Goal: Task Accomplishment & Management: Use online tool/utility

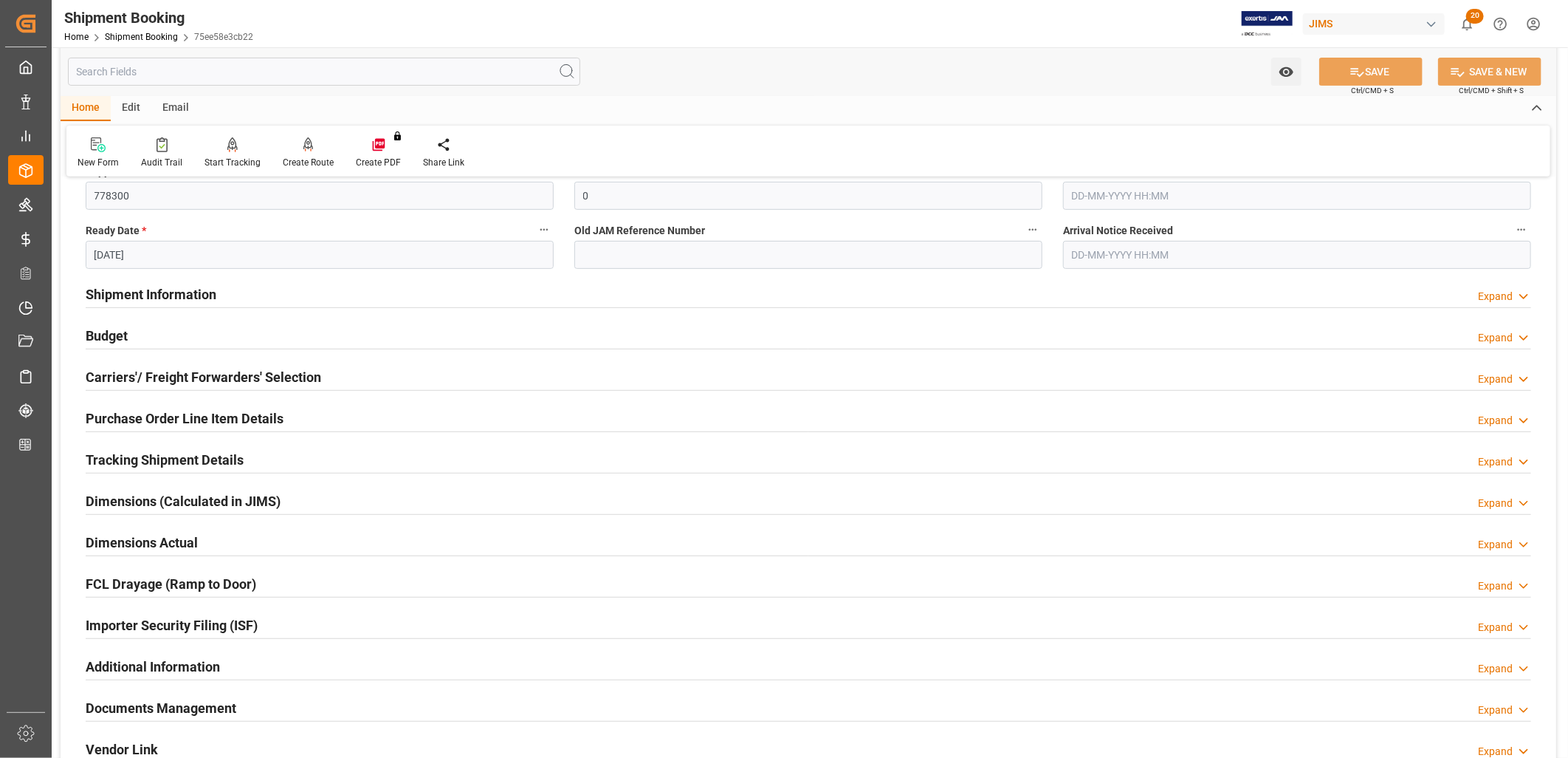
scroll to position [410, 0]
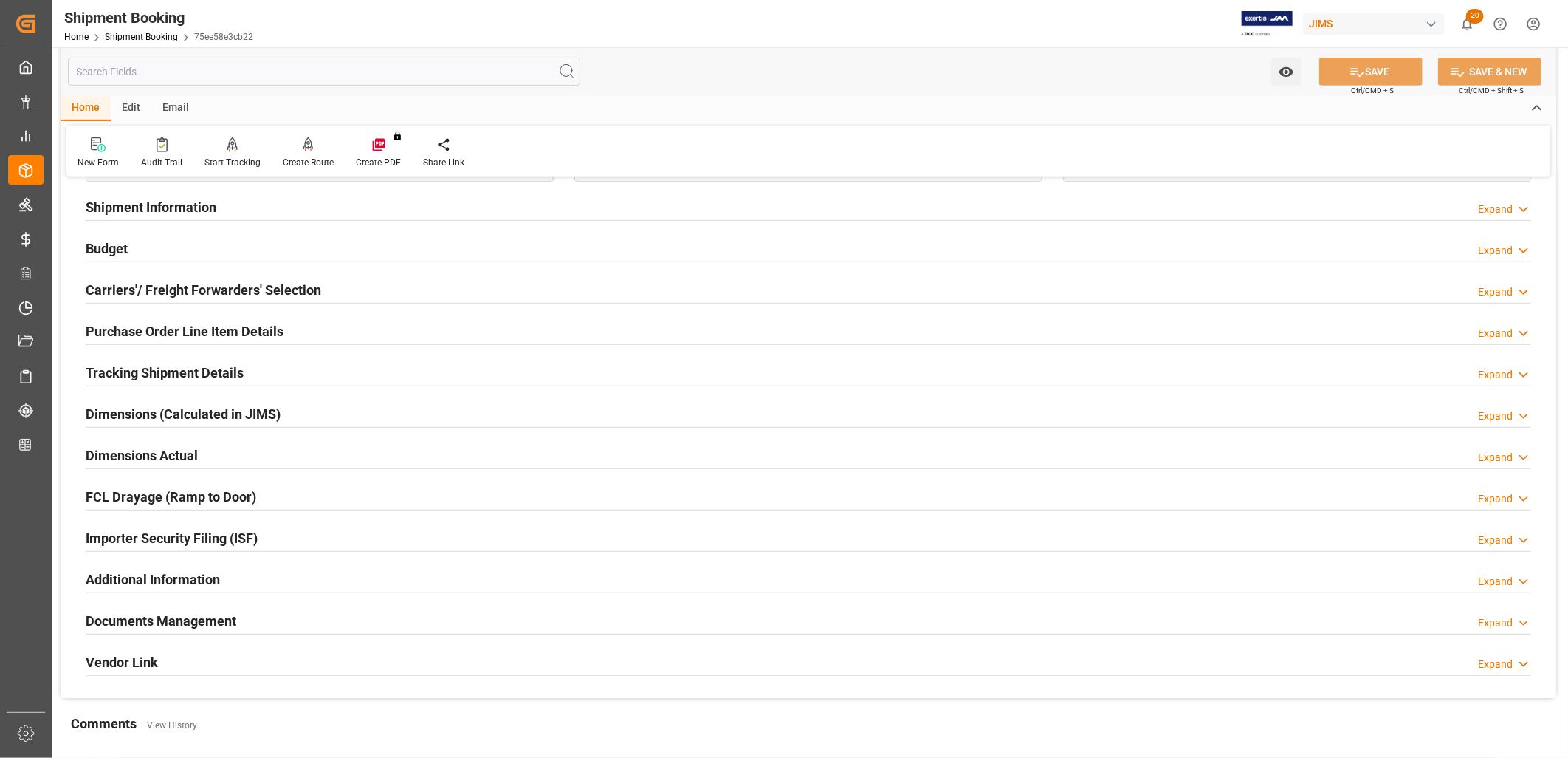
click at [203, 618] on h2 "Documents Management" at bounding box center [160, 621] width 150 height 20
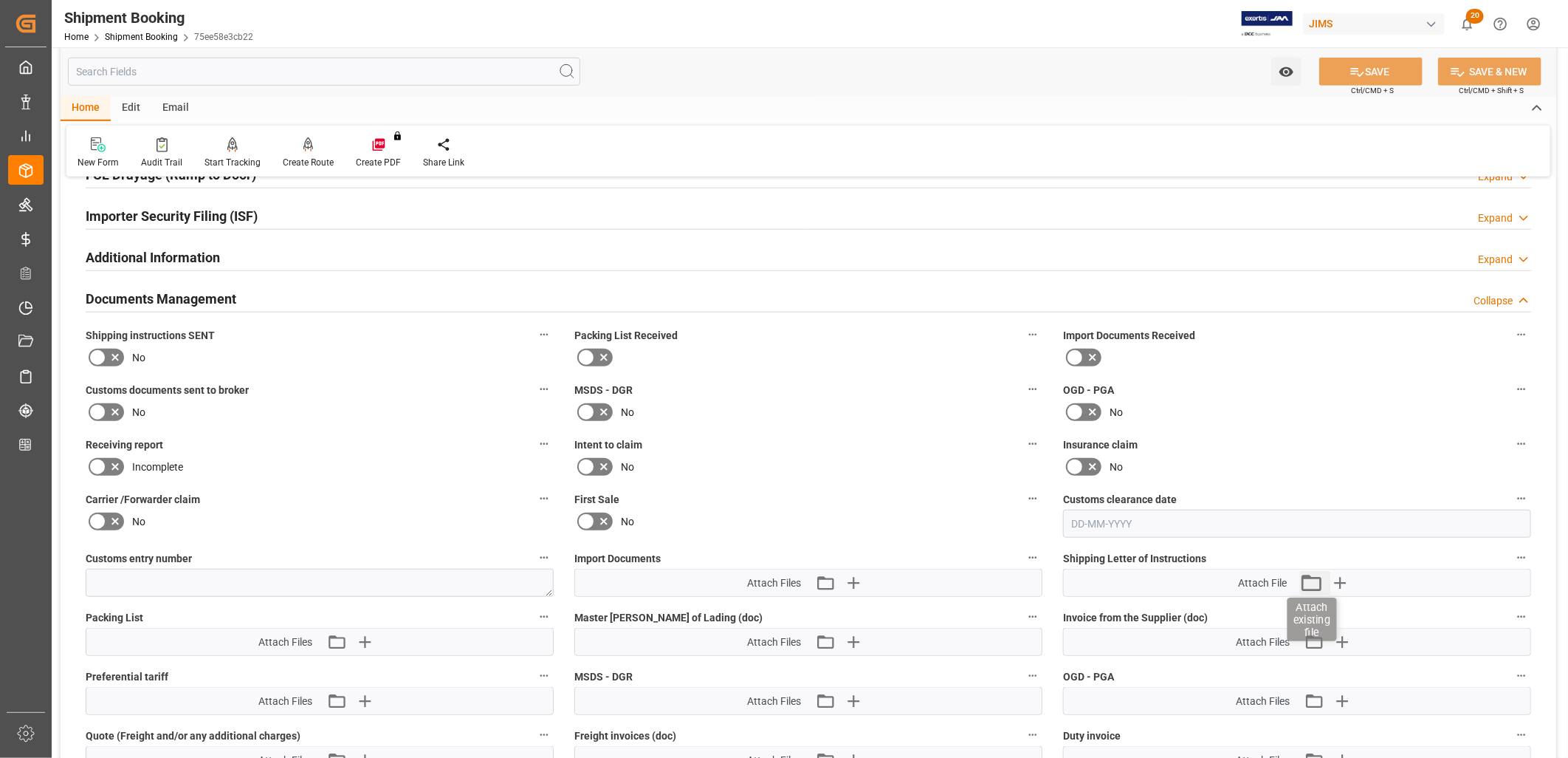
scroll to position [739, 0]
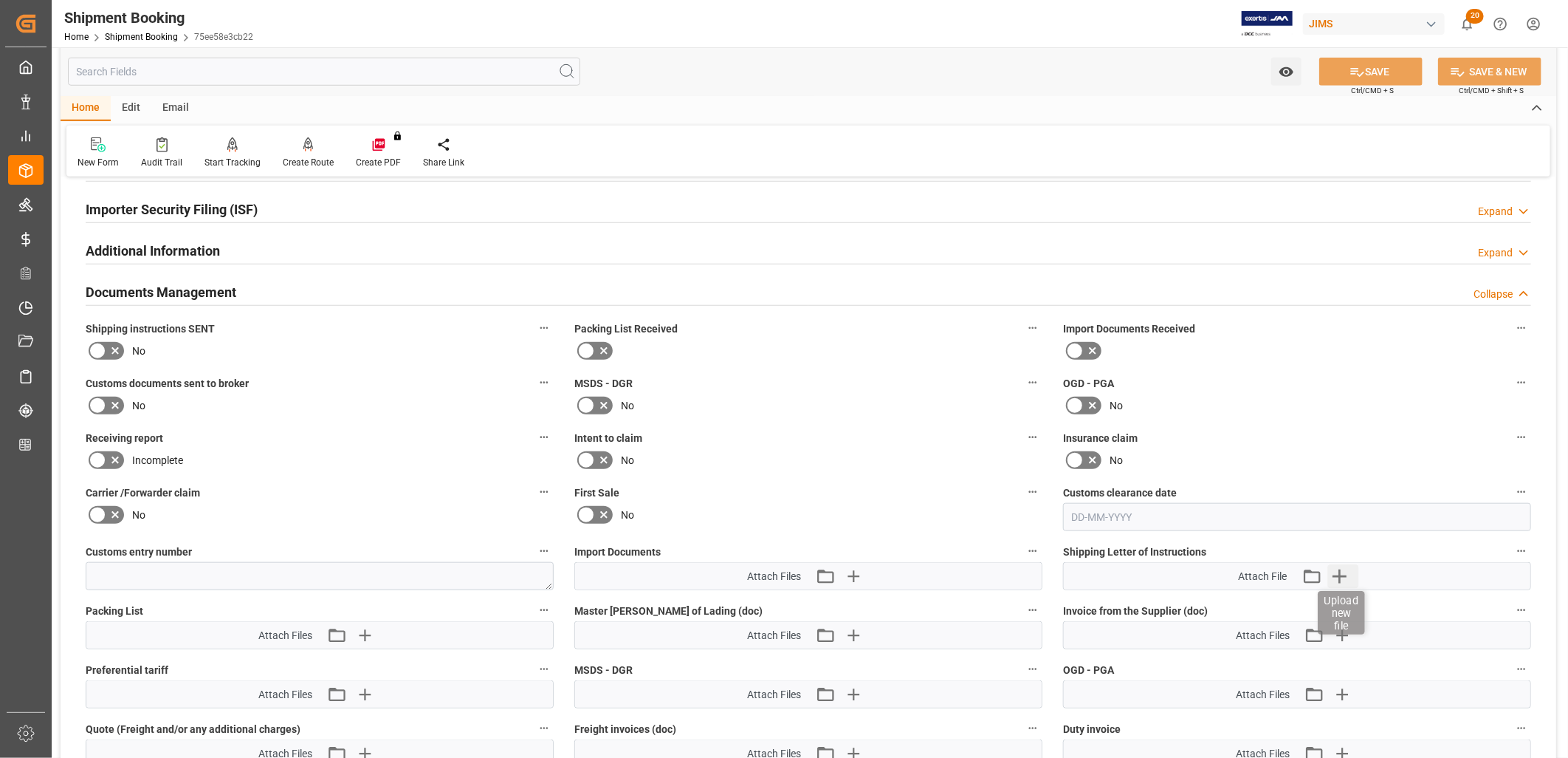
click at [1339, 570] on icon "button" at bounding box center [1339, 577] width 14 height 14
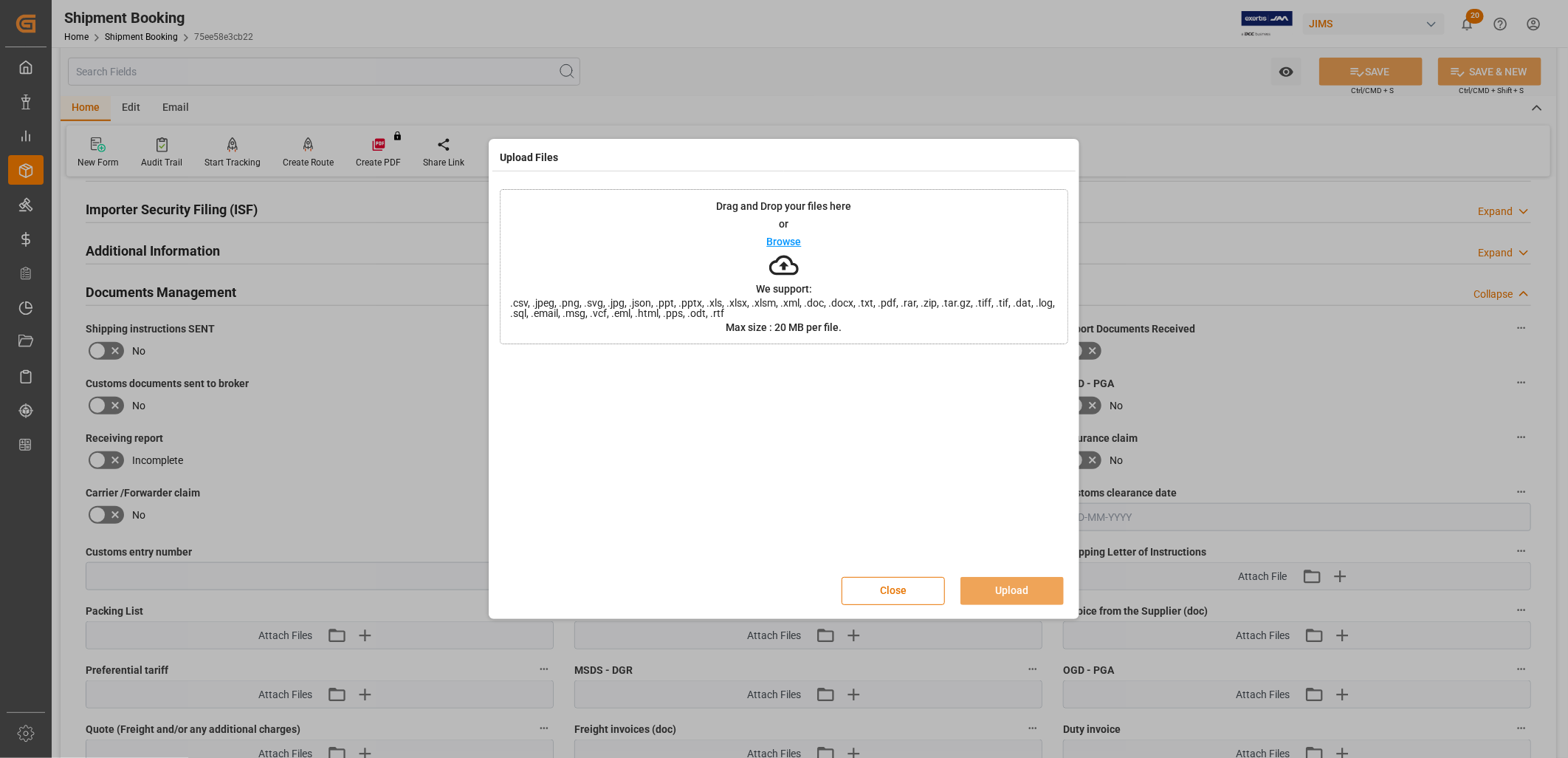
click at [795, 242] on p "Browse" at bounding box center [784, 242] width 34 height 11
click at [1021, 587] on button "Upload" at bounding box center [1013, 591] width 104 height 28
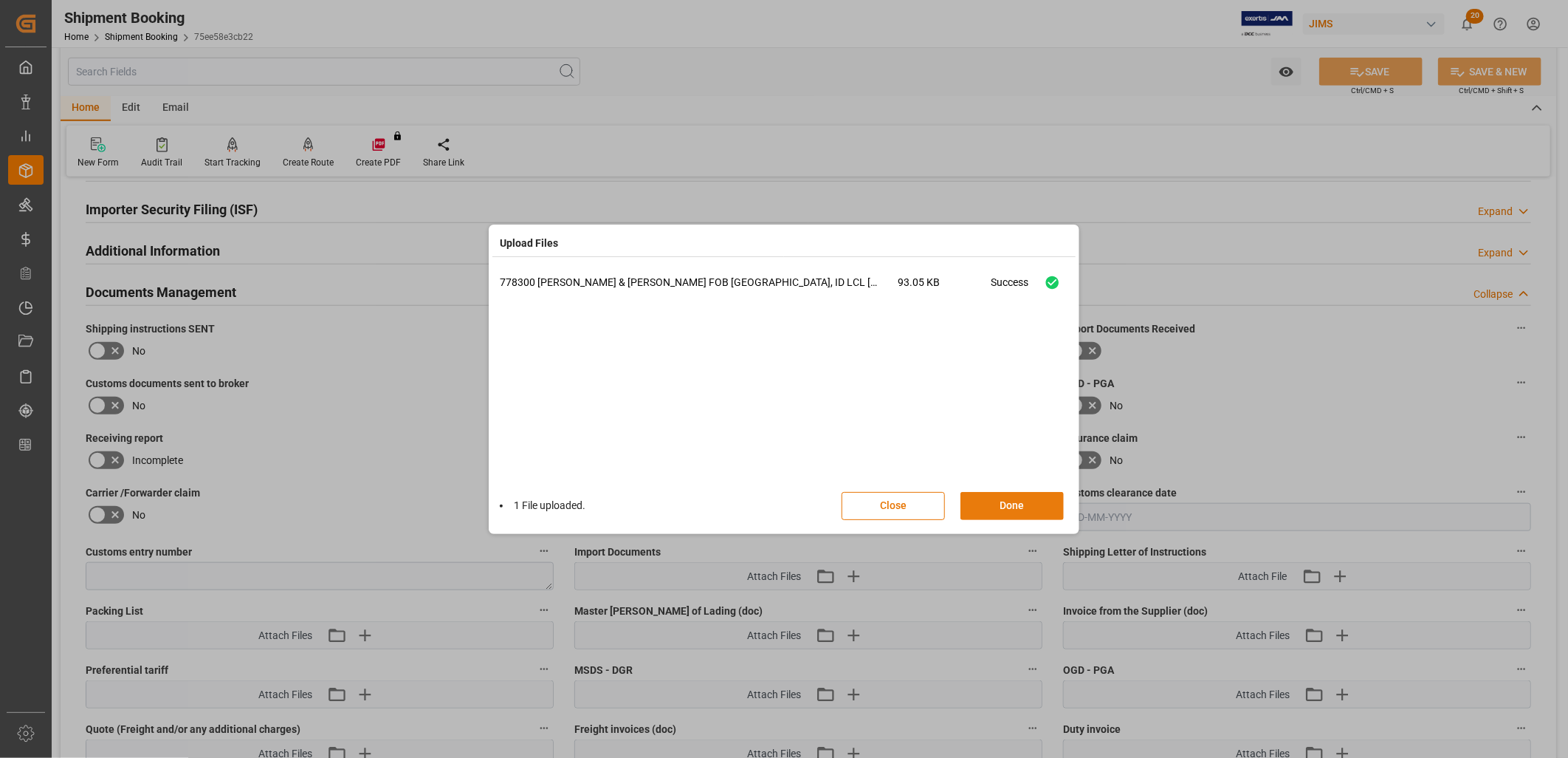
click at [1023, 508] on button "Done" at bounding box center [1013, 506] width 104 height 28
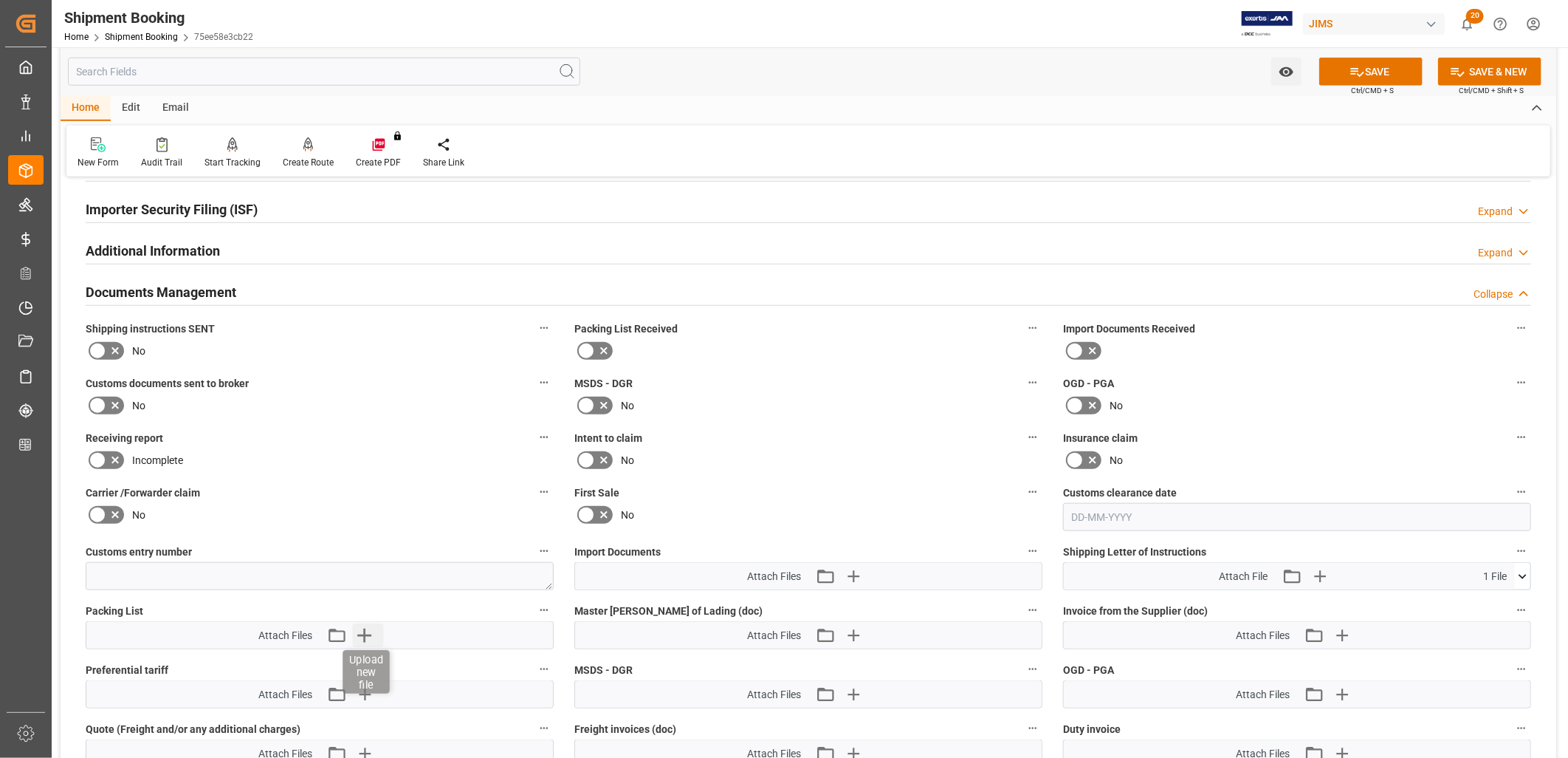
click at [366, 629] on icon "button" at bounding box center [365, 635] width 24 height 24
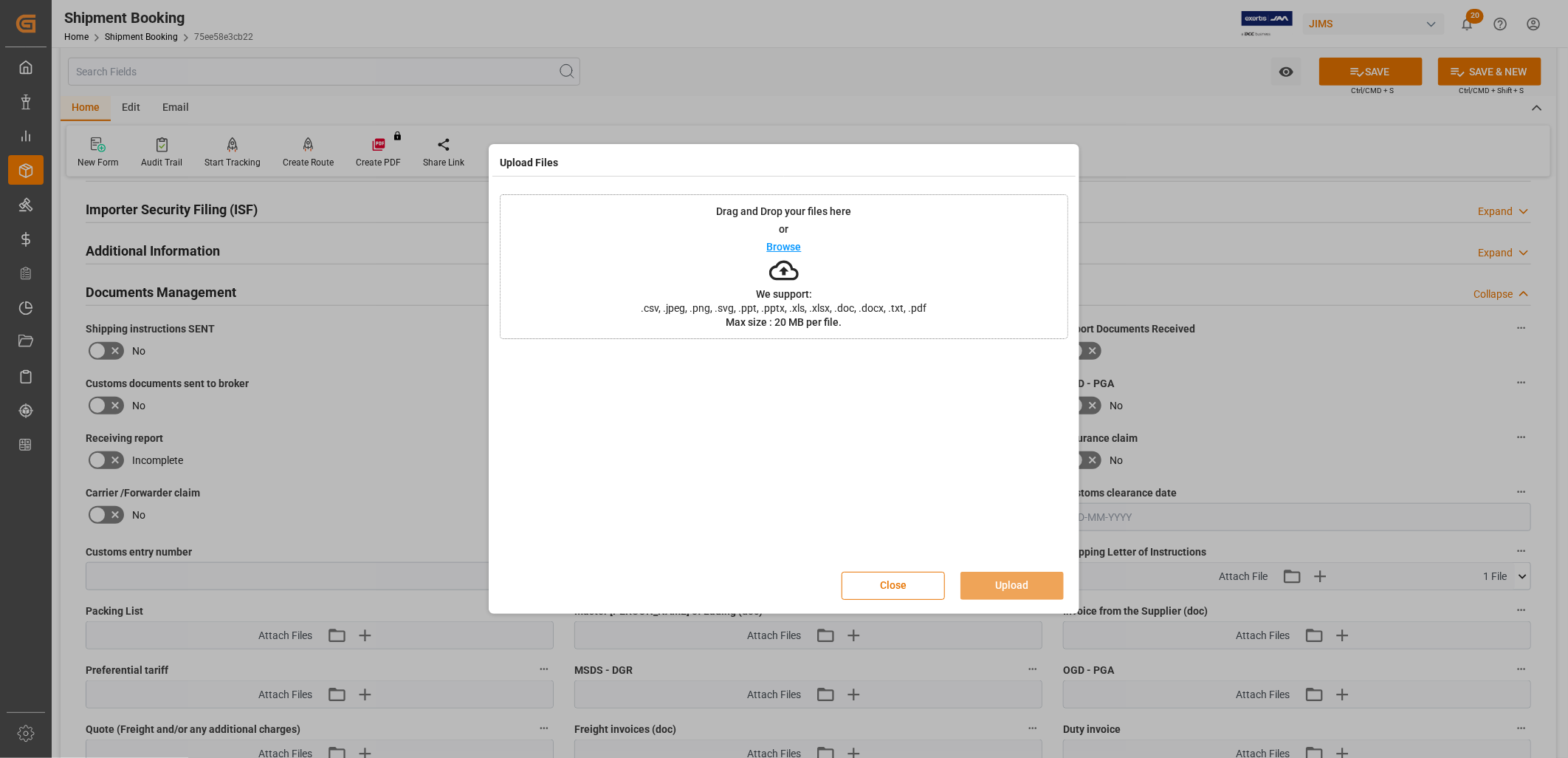
click at [790, 248] on p "Browse" at bounding box center [784, 247] width 34 height 11
click at [777, 249] on p "Browse" at bounding box center [784, 247] width 34 height 11
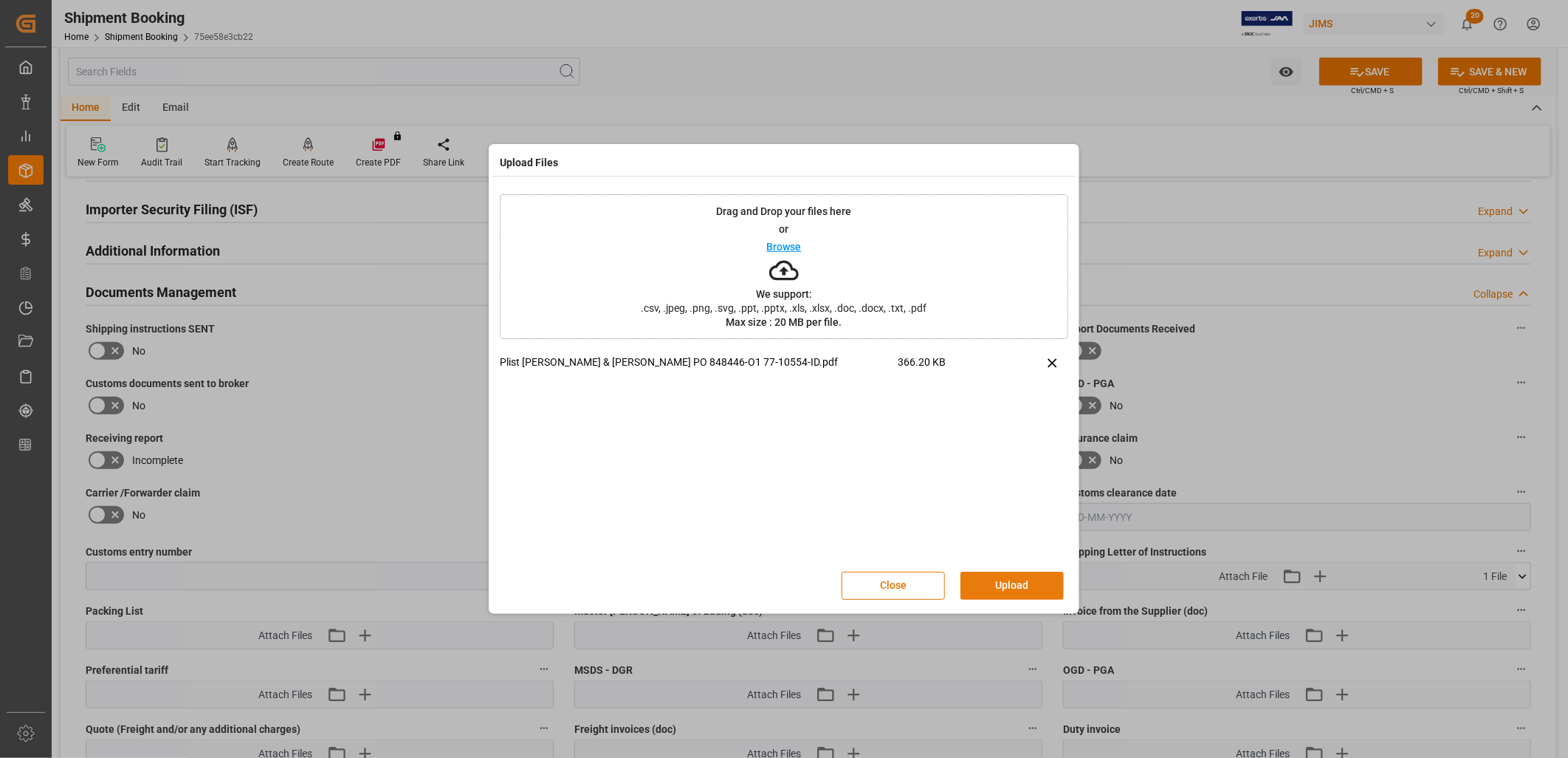
click at [1006, 581] on button "Upload" at bounding box center [1013, 586] width 104 height 28
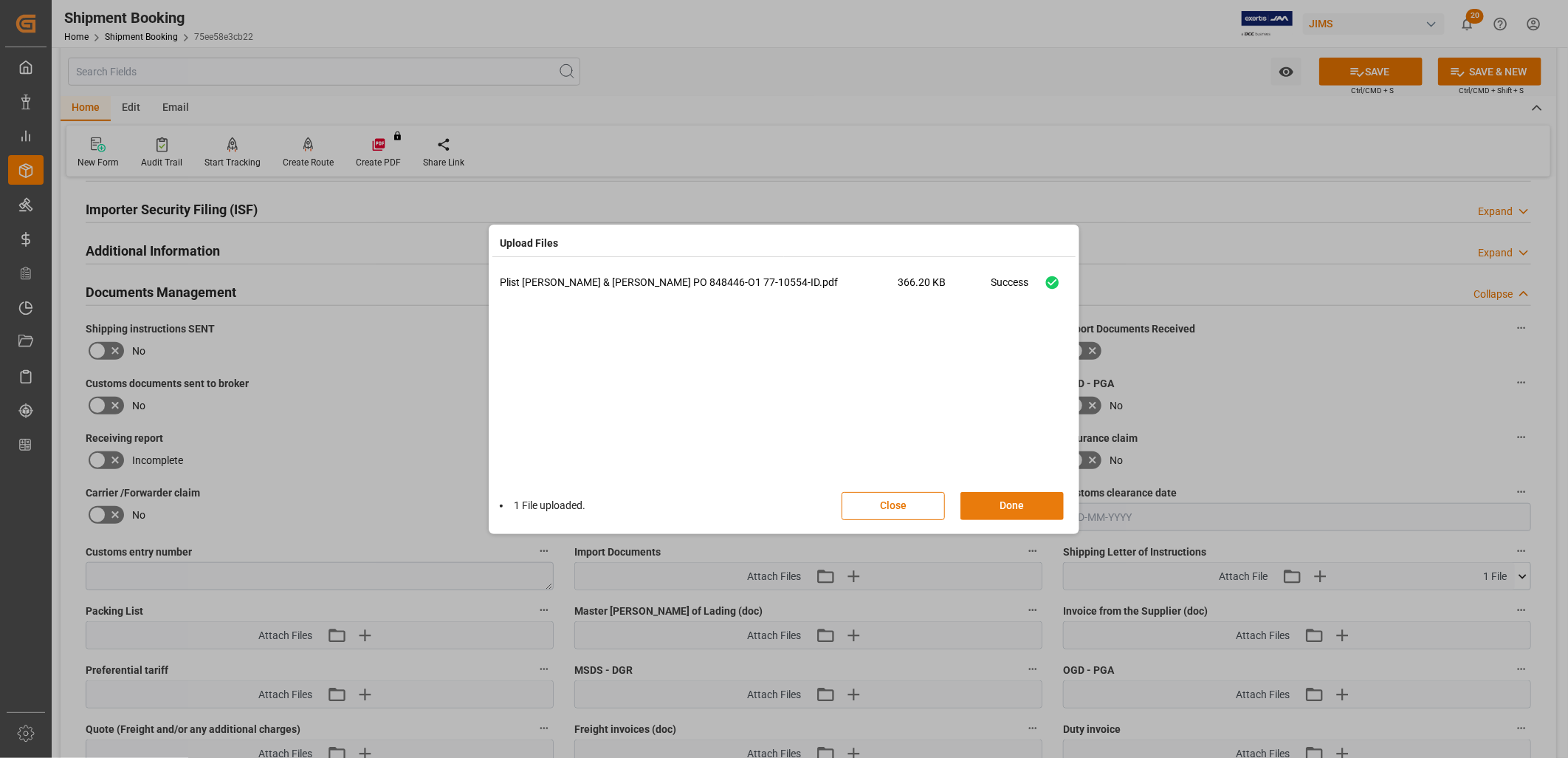
click at [1013, 515] on button "Done" at bounding box center [1013, 506] width 104 height 28
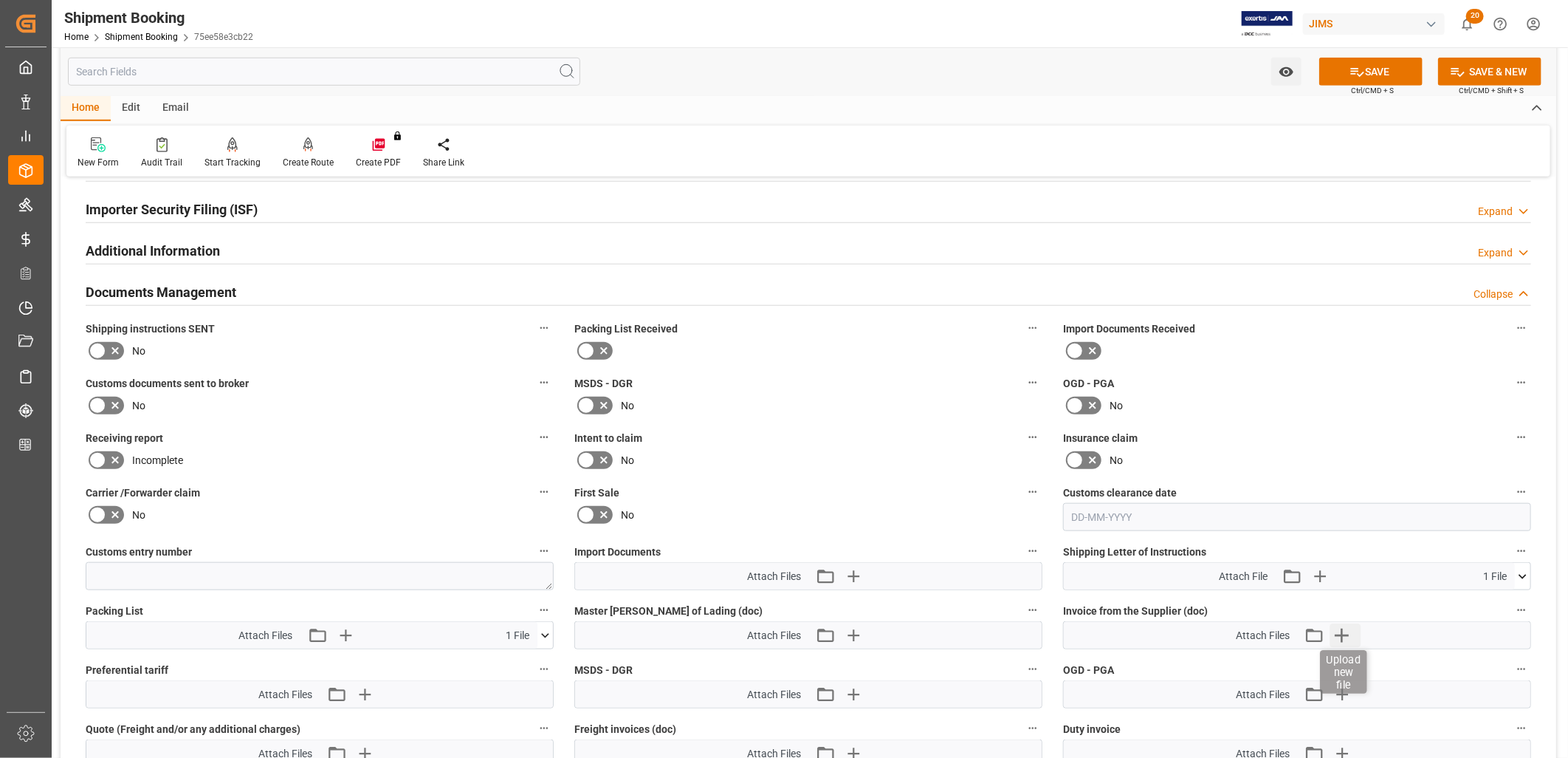
click at [1345, 629] on icon "button" at bounding box center [1342, 635] width 24 height 24
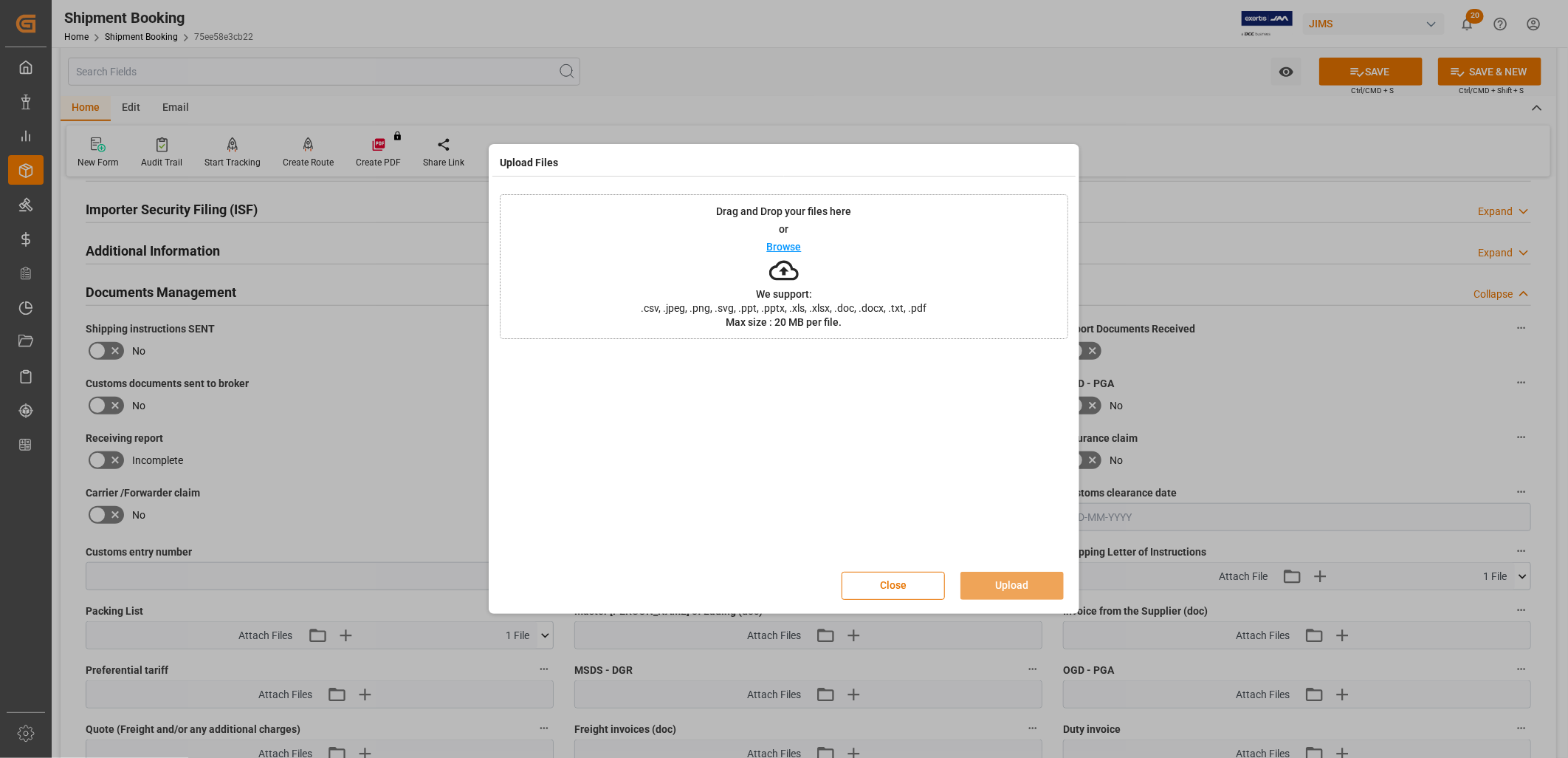
click at [775, 245] on p "Browse" at bounding box center [784, 247] width 34 height 11
click at [1007, 581] on button "Upload" at bounding box center [1013, 586] width 104 height 28
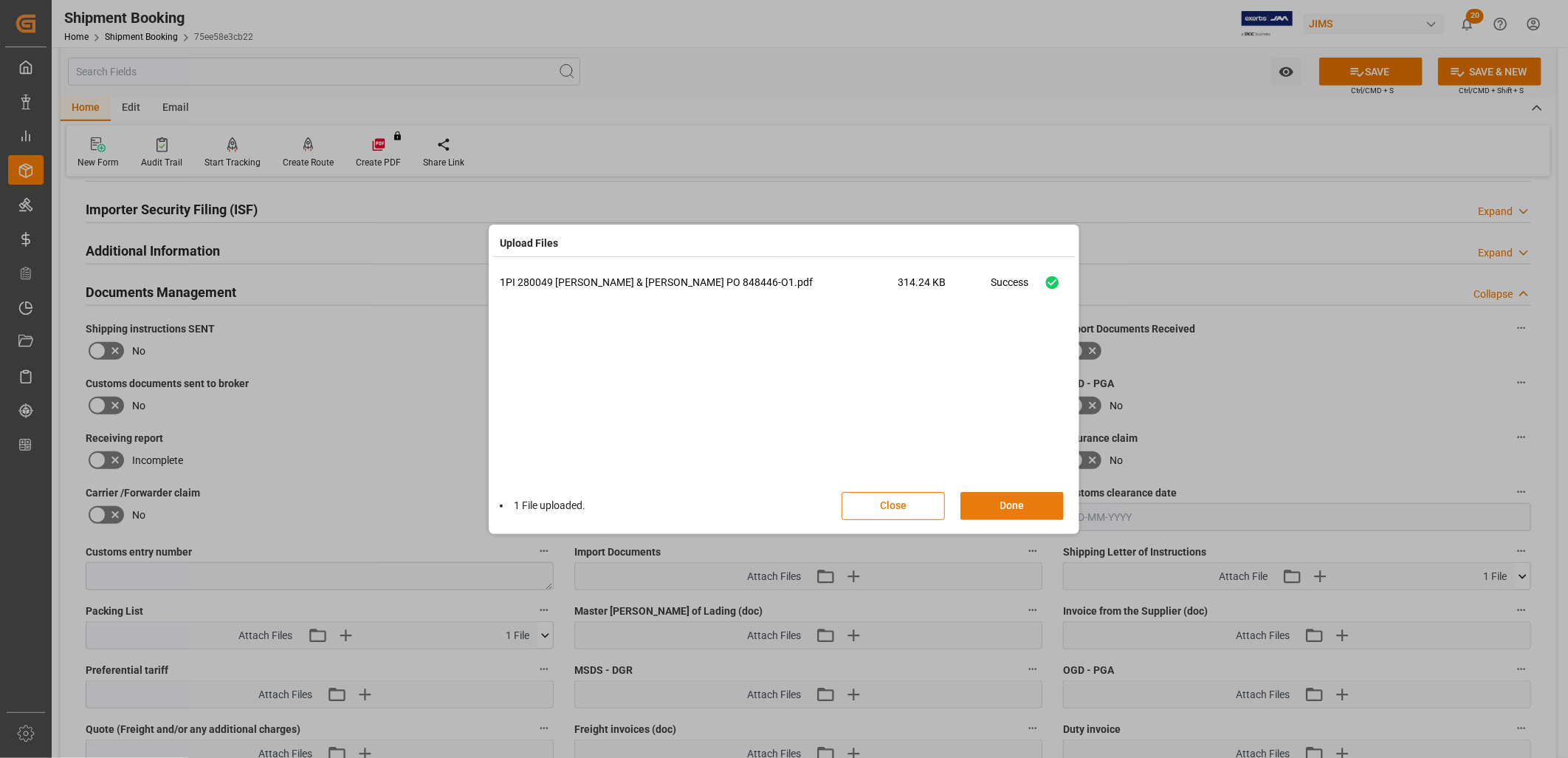
click at [1028, 506] on button "Done" at bounding box center [1013, 506] width 104 height 28
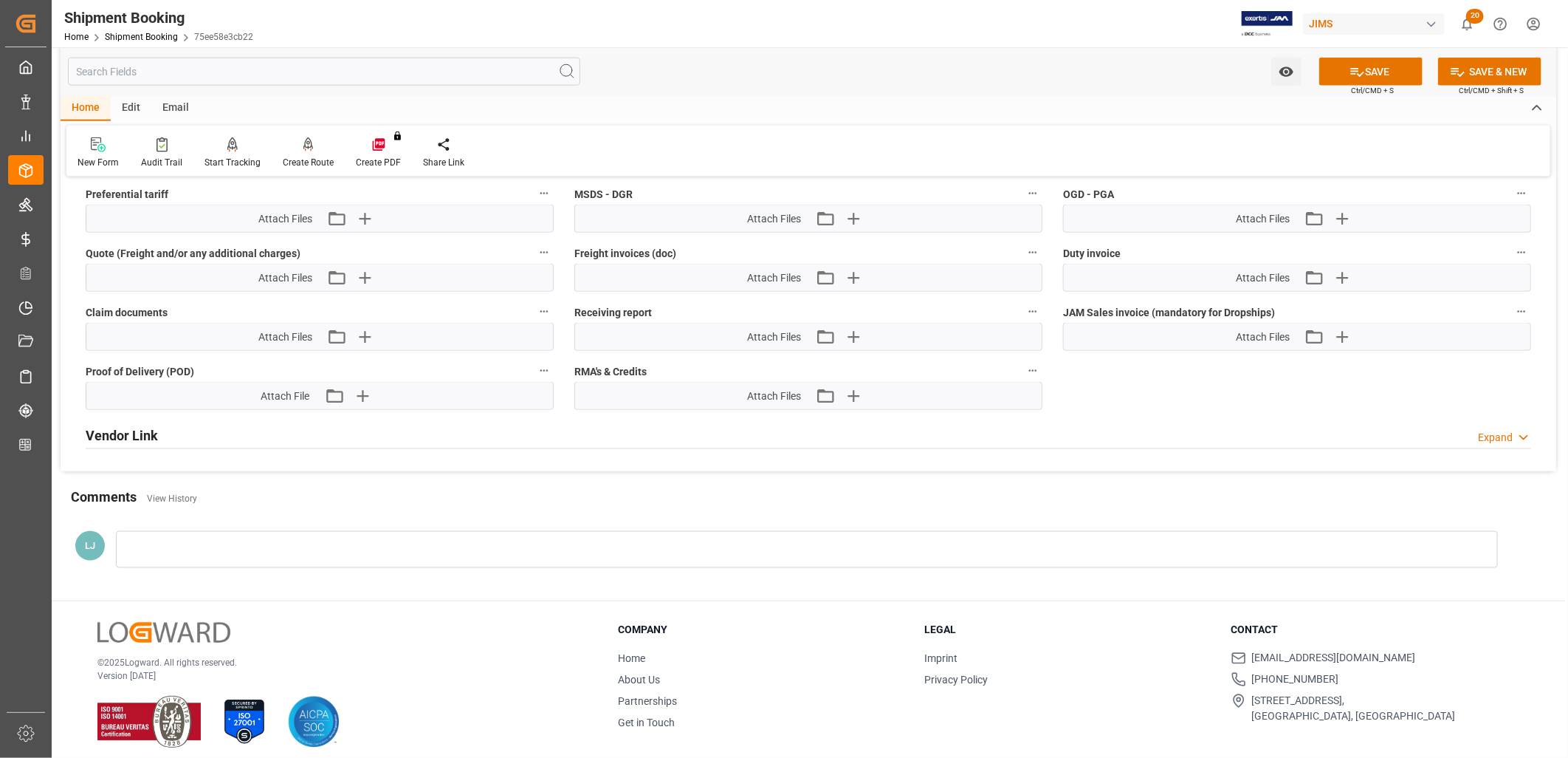
scroll to position [1221, 0]
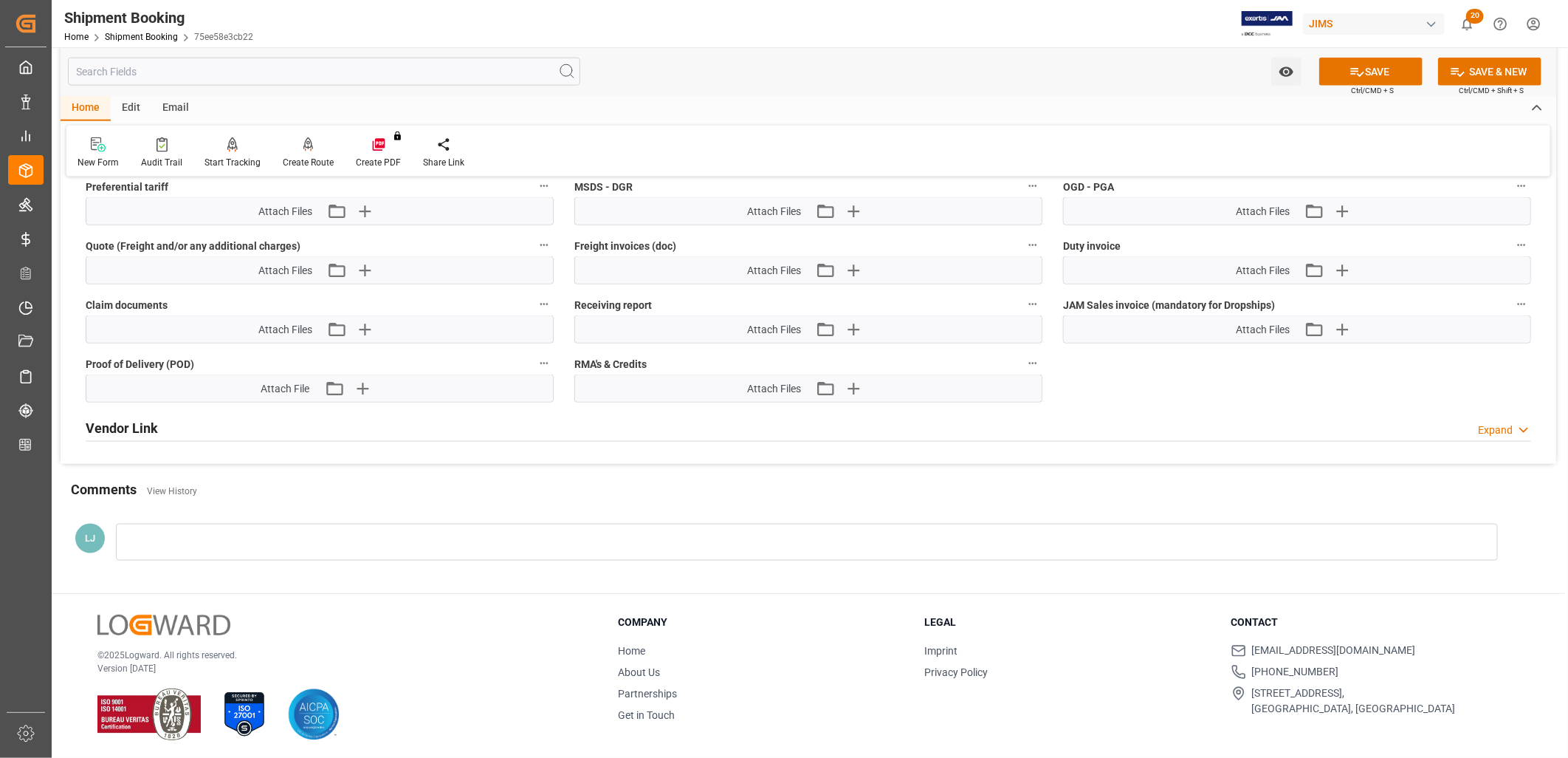
click at [150, 532] on div at bounding box center [807, 543] width 1383 height 37
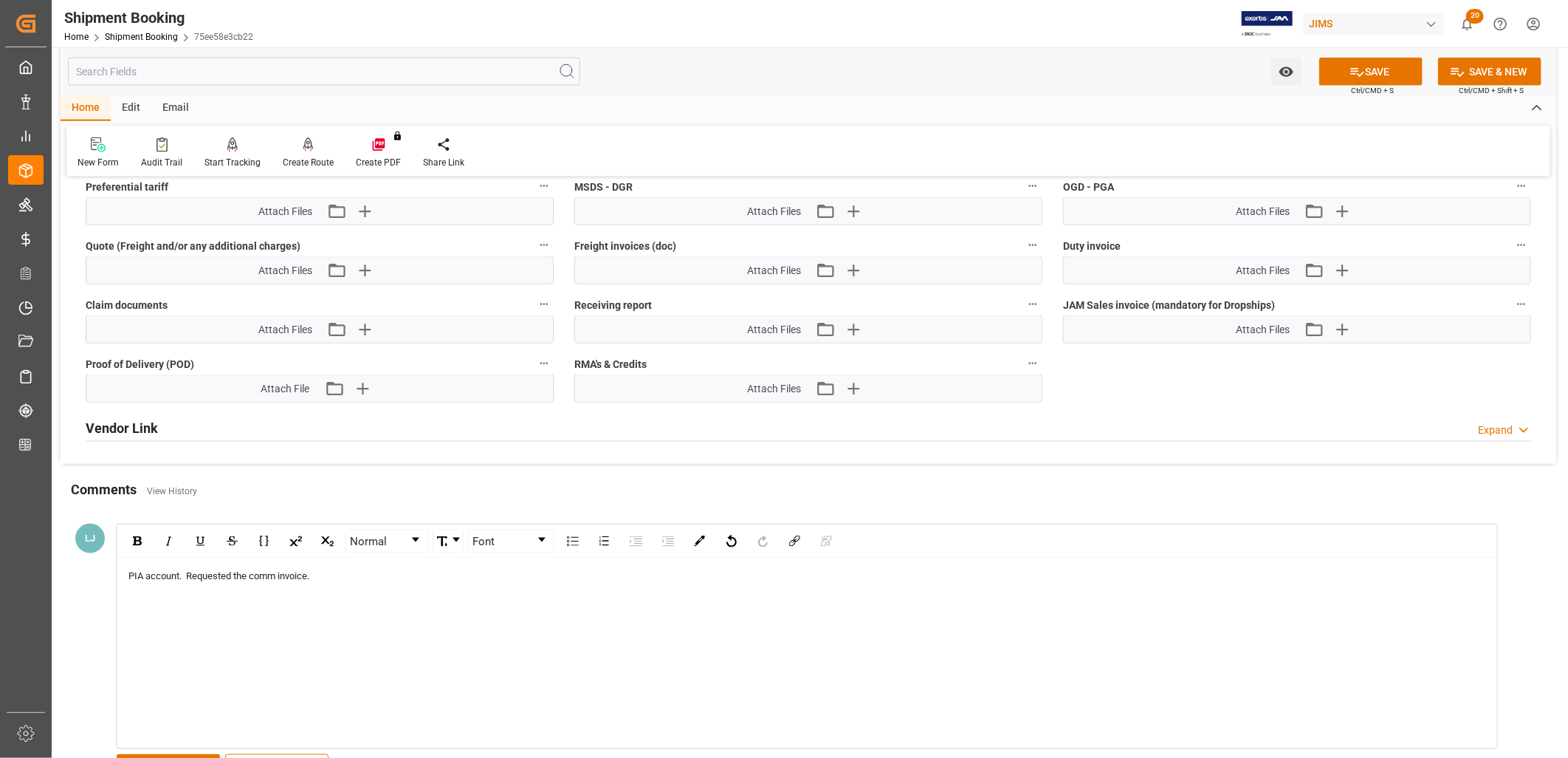
scroll to position [1304, 0]
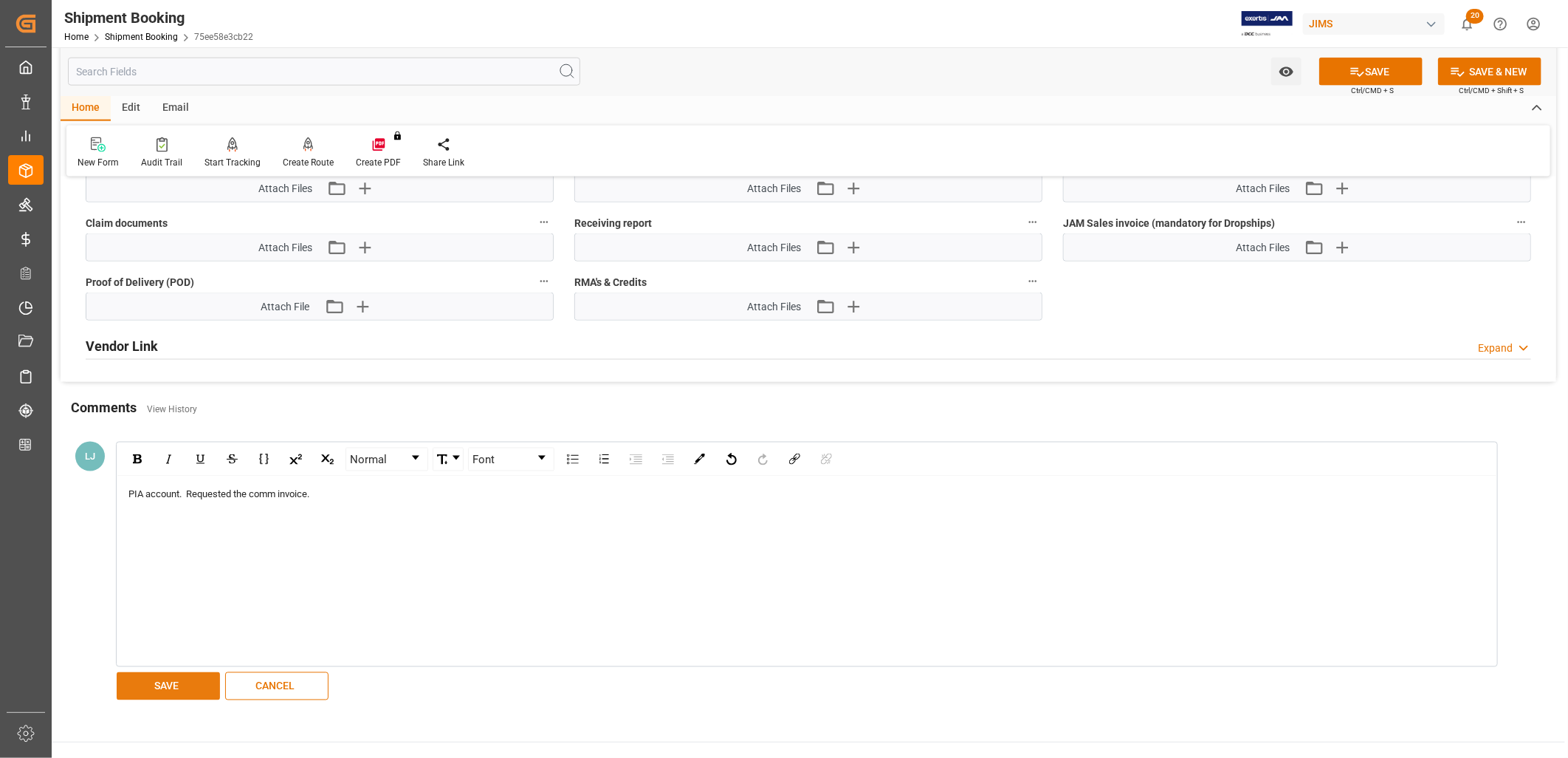
click at [153, 681] on button "SAVE" at bounding box center [169, 686] width 104 height 28
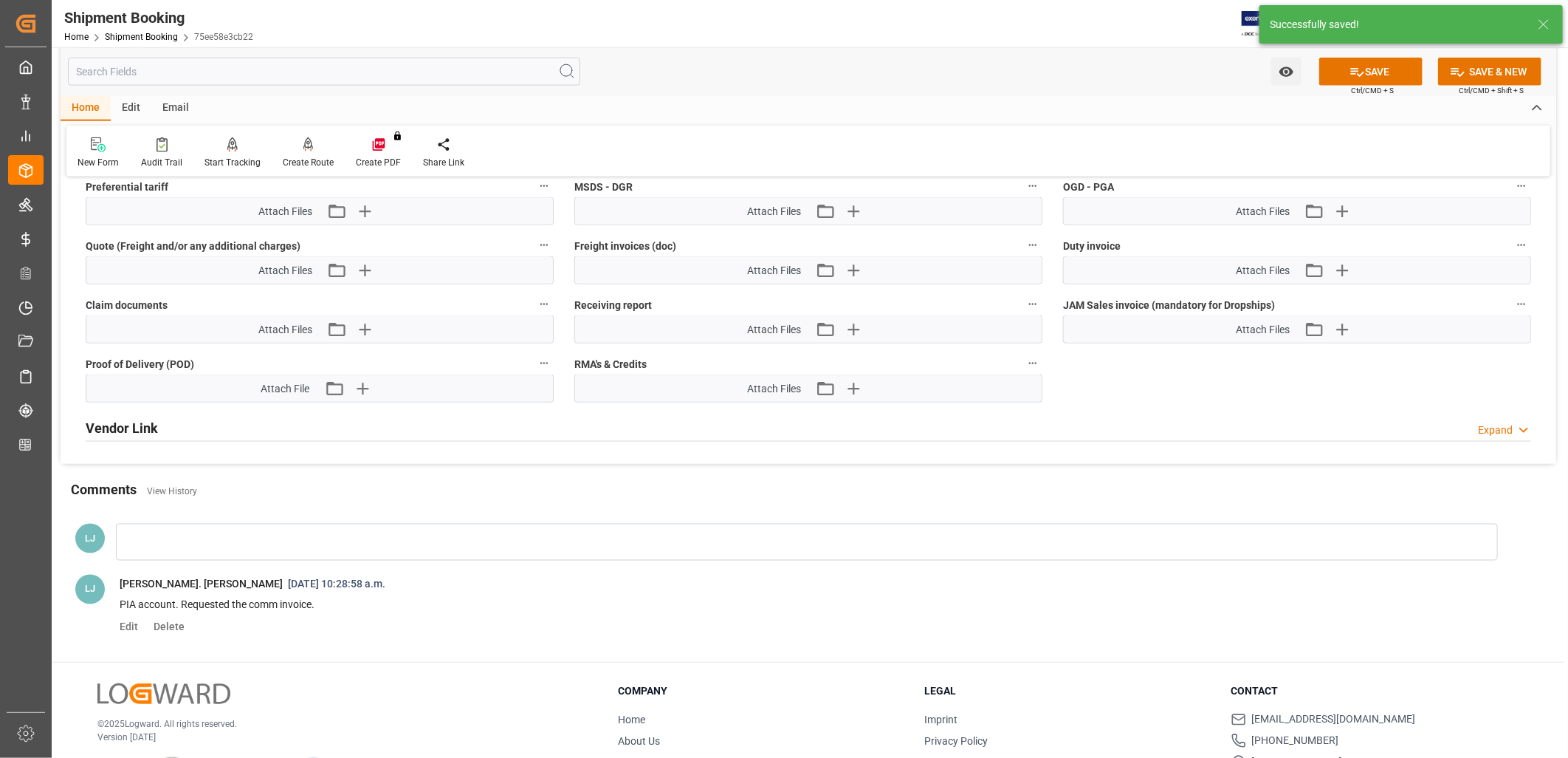
scroll to position [1291, 0]
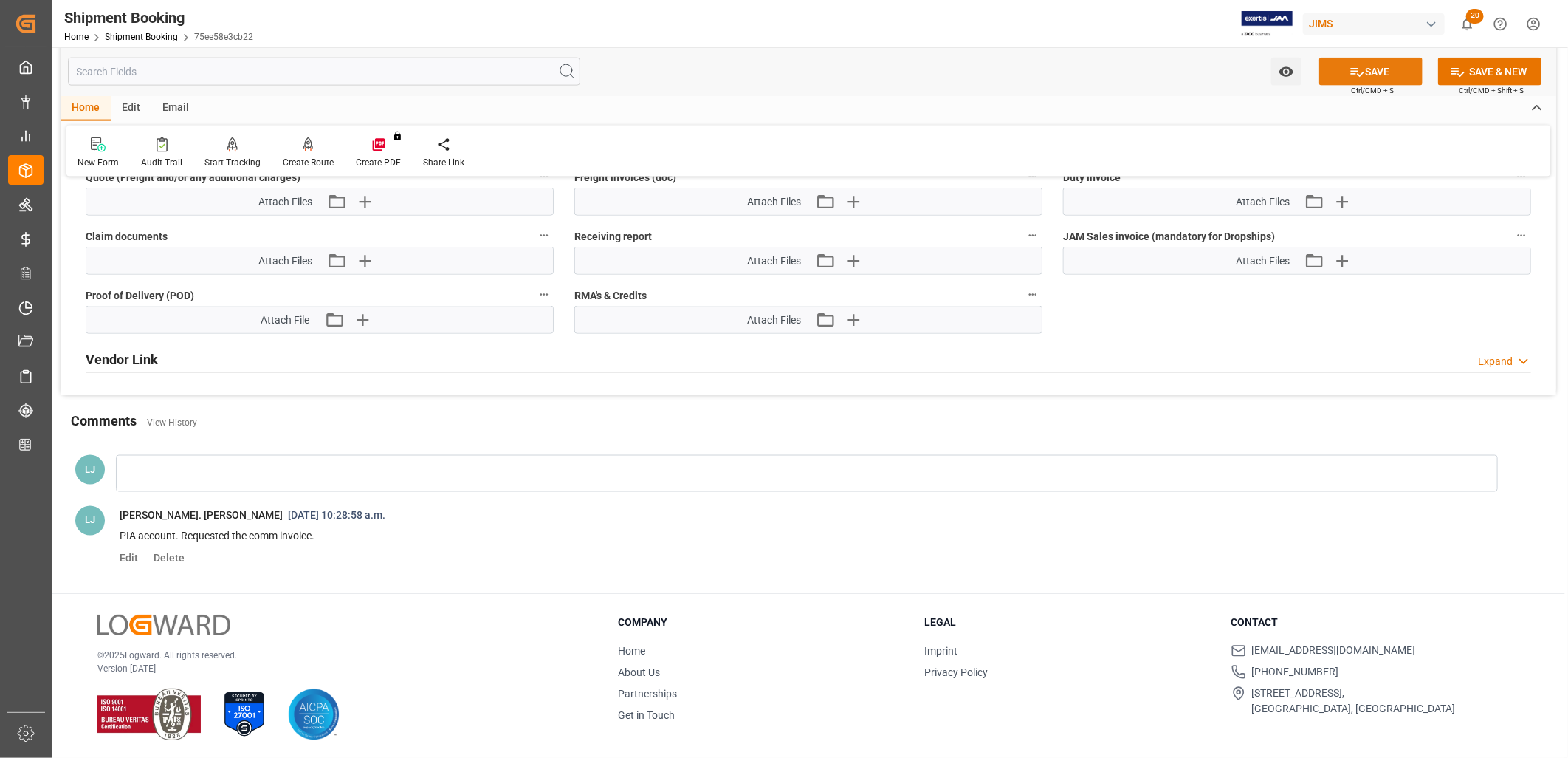
click at [1383, 59] on button "SAVE" at bounding box center [1371, 72] width 104 height 28
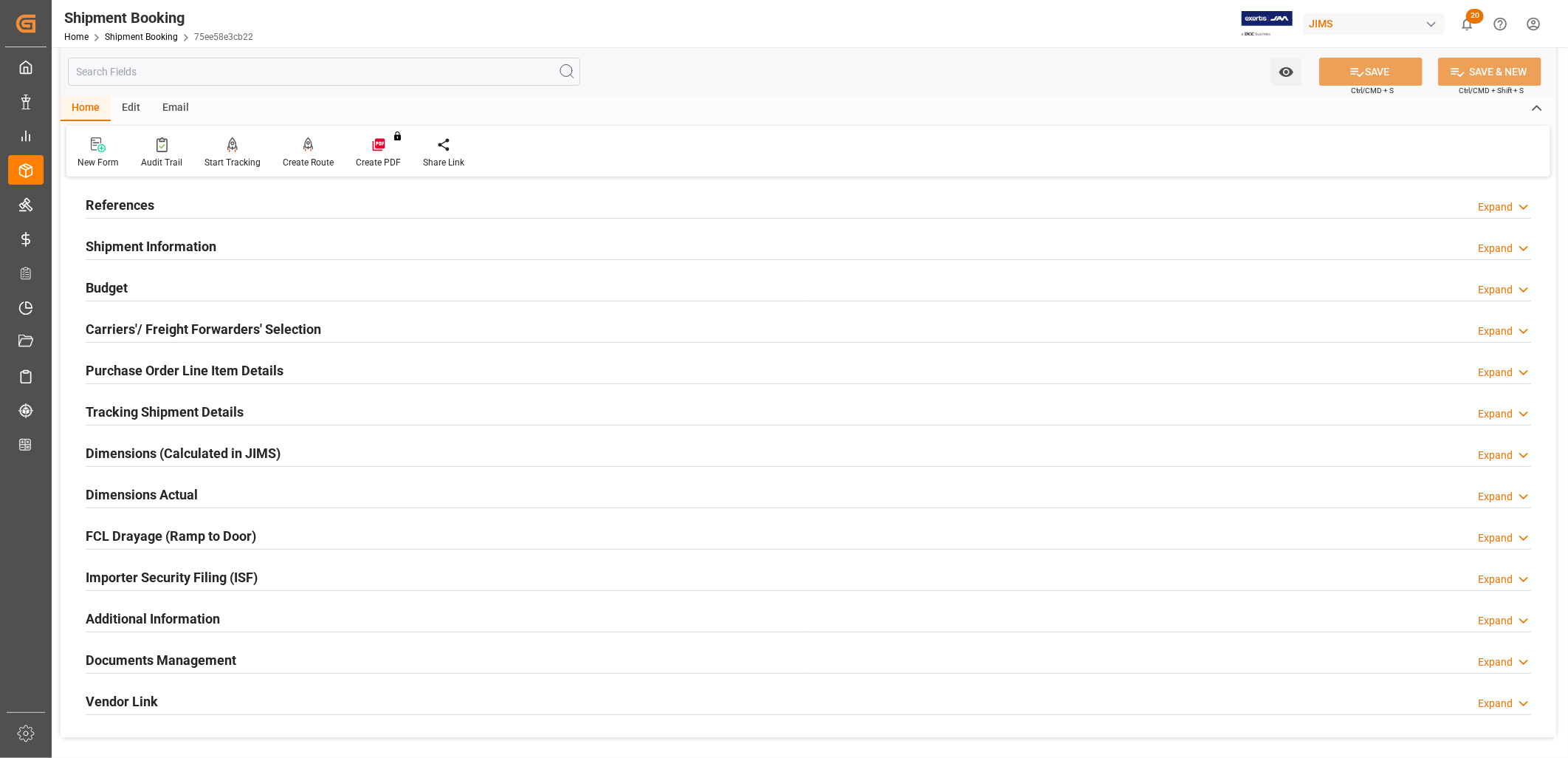
scroll to position [0, 0]
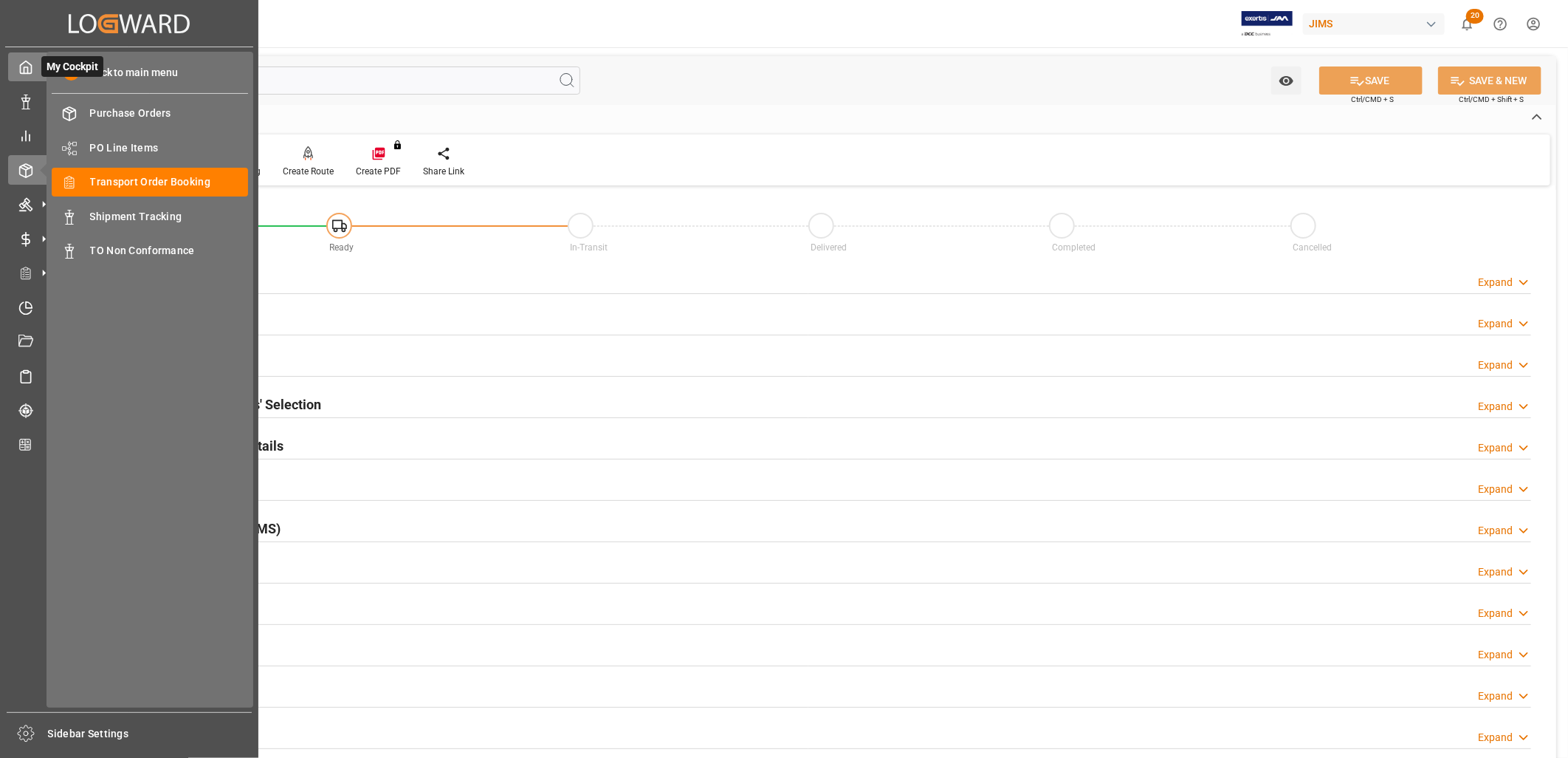
click at [28, 75] on div at bounding box center [20, 67] width 25 height 16
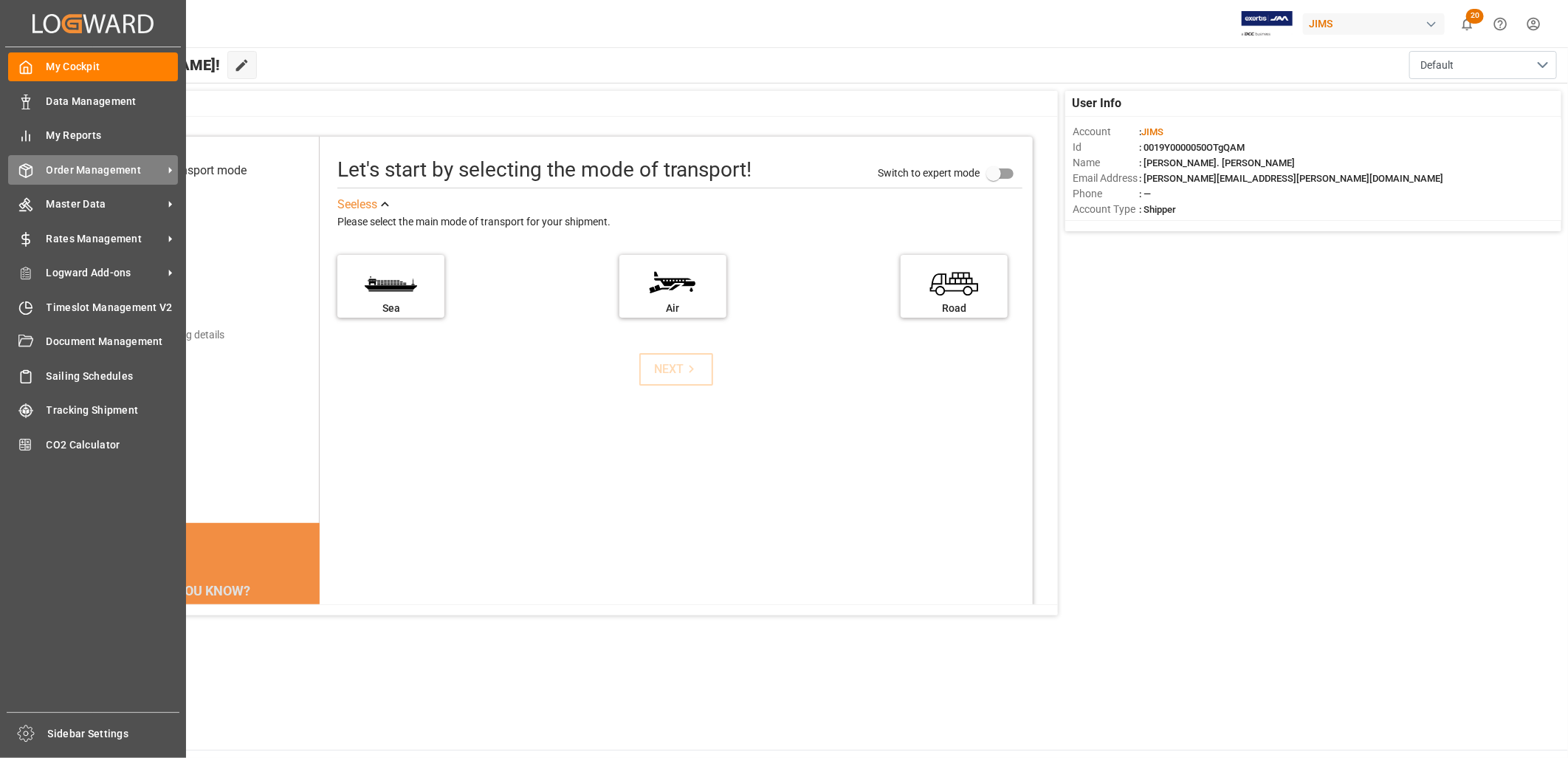
click at [105, 166] on span "Order Management" at bounding box center [105, 171] width 117 height 16
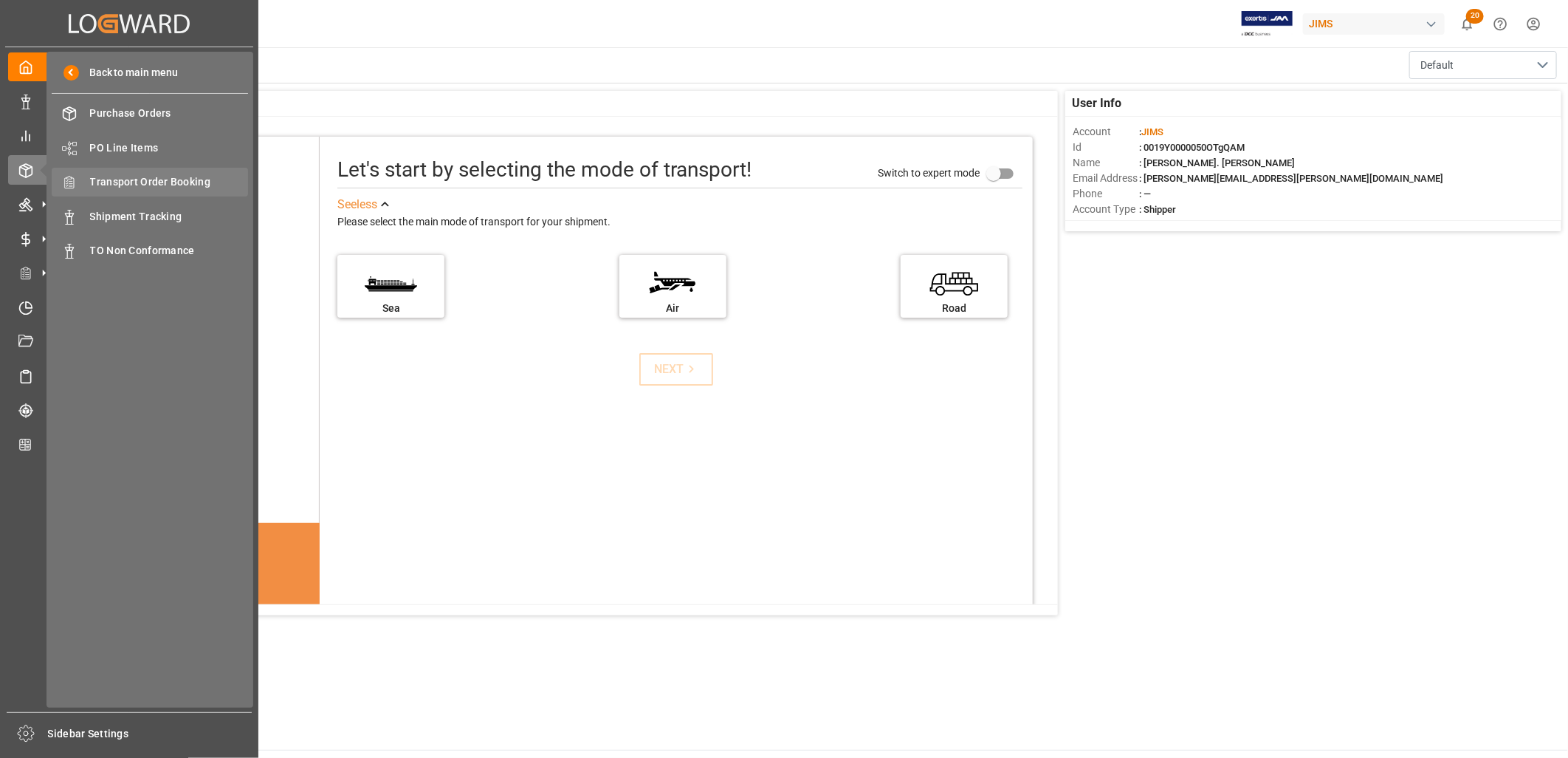
click at [171, 174] on span "Transport Order Booking" at bounding box center [169, 182] width 159 height 16
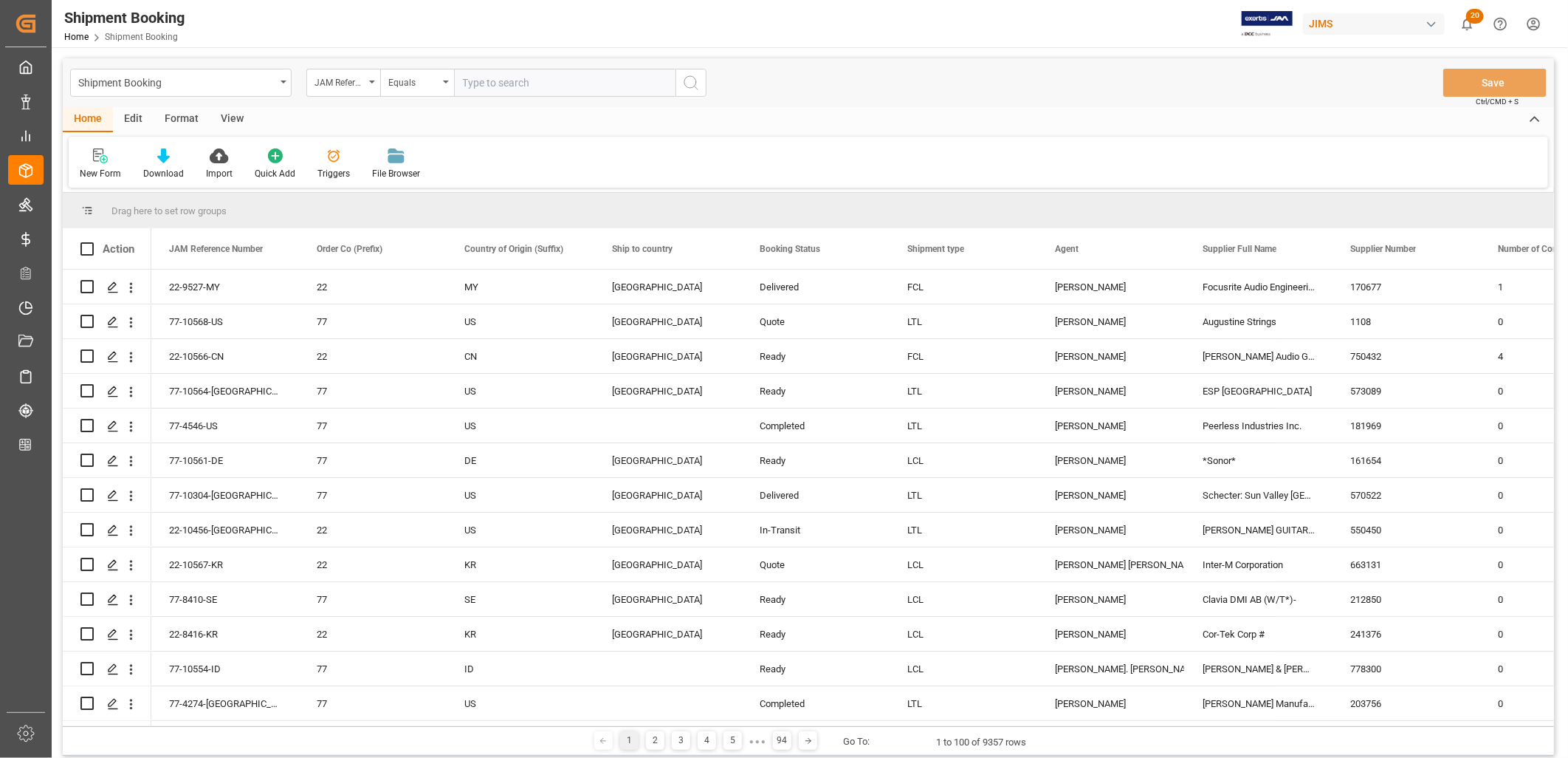
click at [469, 78] on input "text" at bounding box center [565, 83] width 221 height 28
type input "22-9361-DE"
click at [696, 83] on circle "search button" at bounding box center [690, 82] width 11 height 11
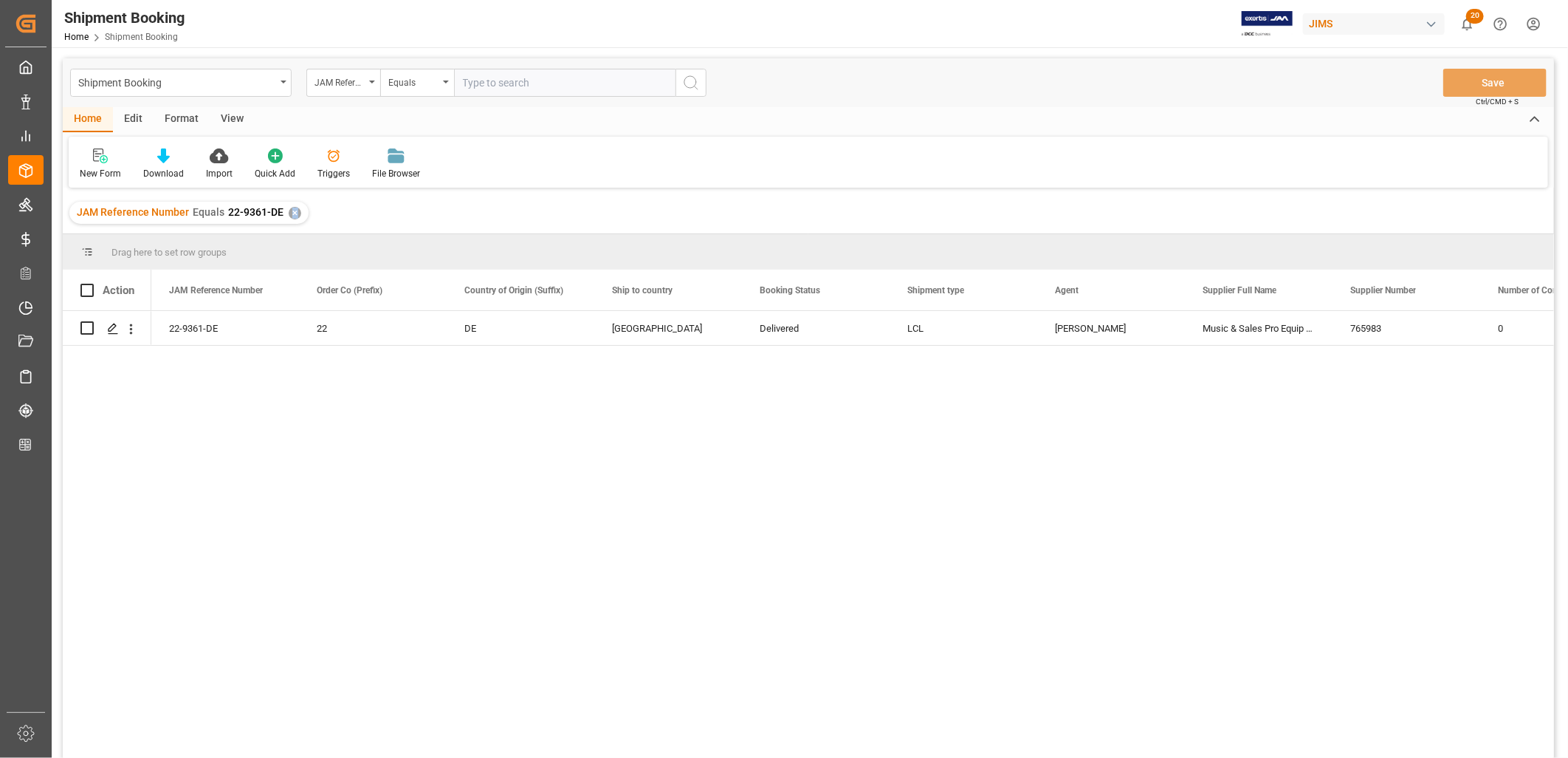
click at [293, 209] on div "✕" at bounding box center [294, 213] width 12 height 12
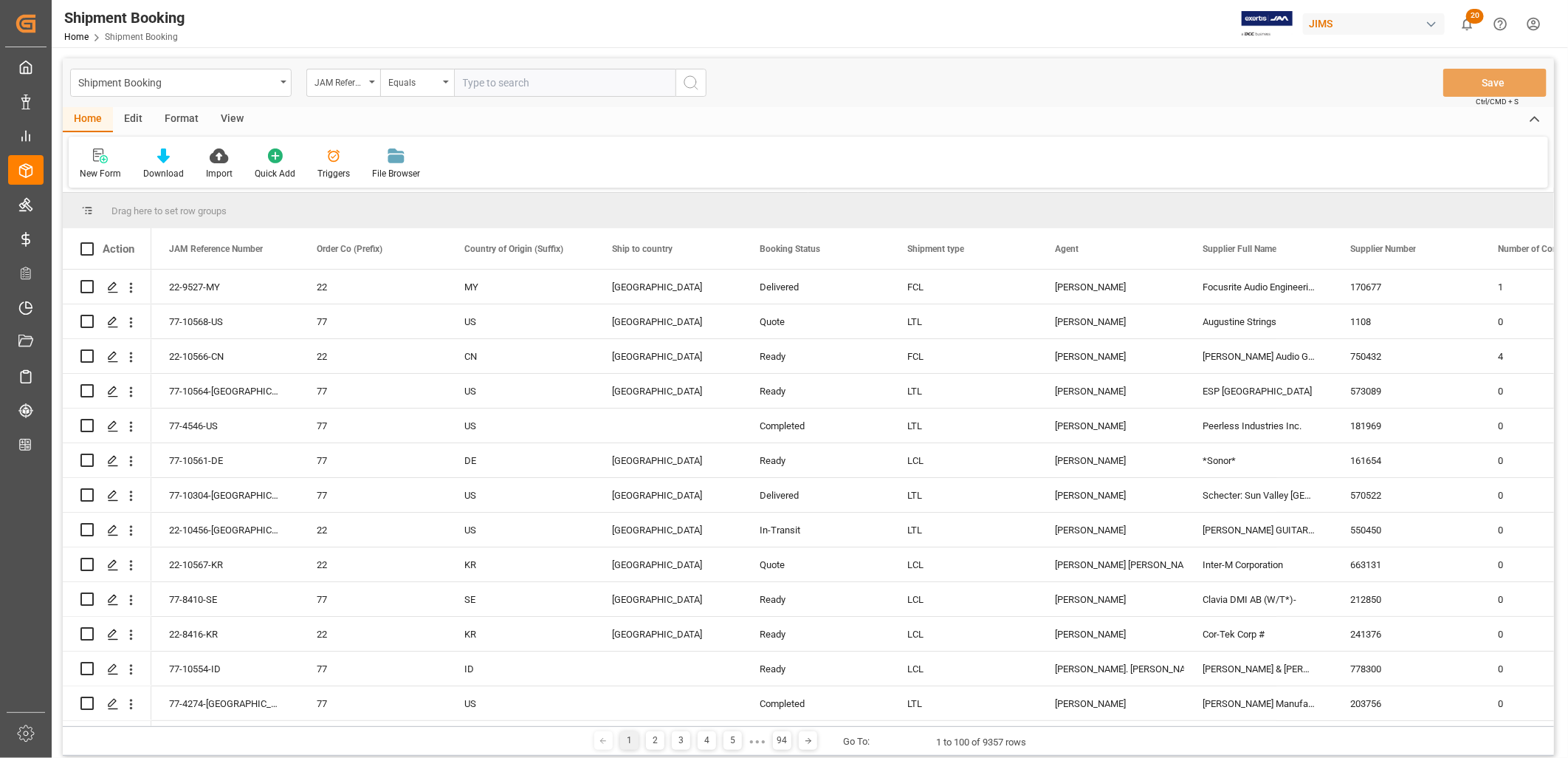
click at [473, 80] on input "text" at bounding box center [565, 83] width 221 height 28
paste input "77-10275-US"
type input "77-10275-US"
click at [687, 82] on icon "search button" at bounding box center [691, 83] width 18 height 18
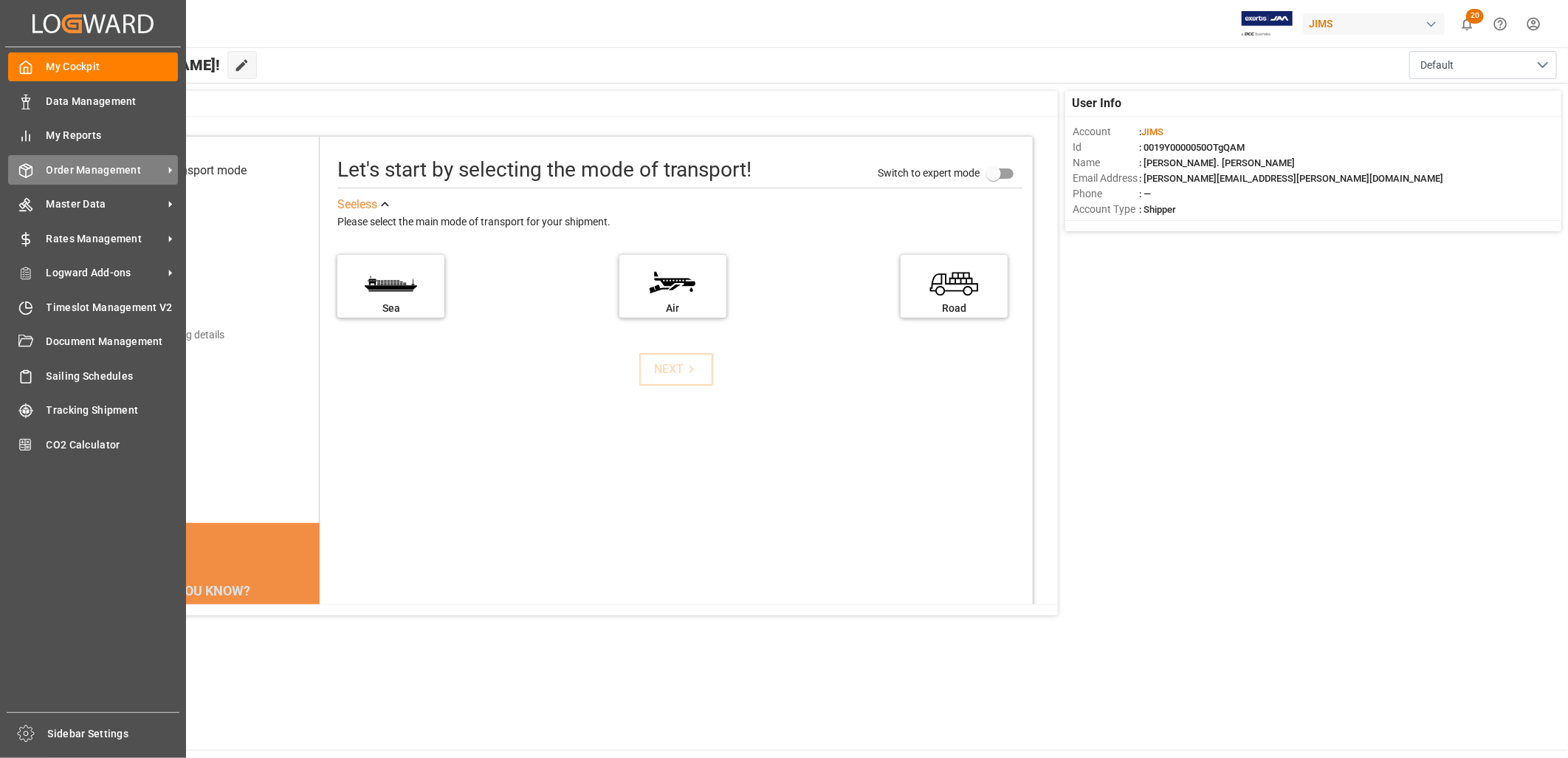
click at [121, 166] on span "Order Management" at bounding box center [105, 171] width 117 height 16
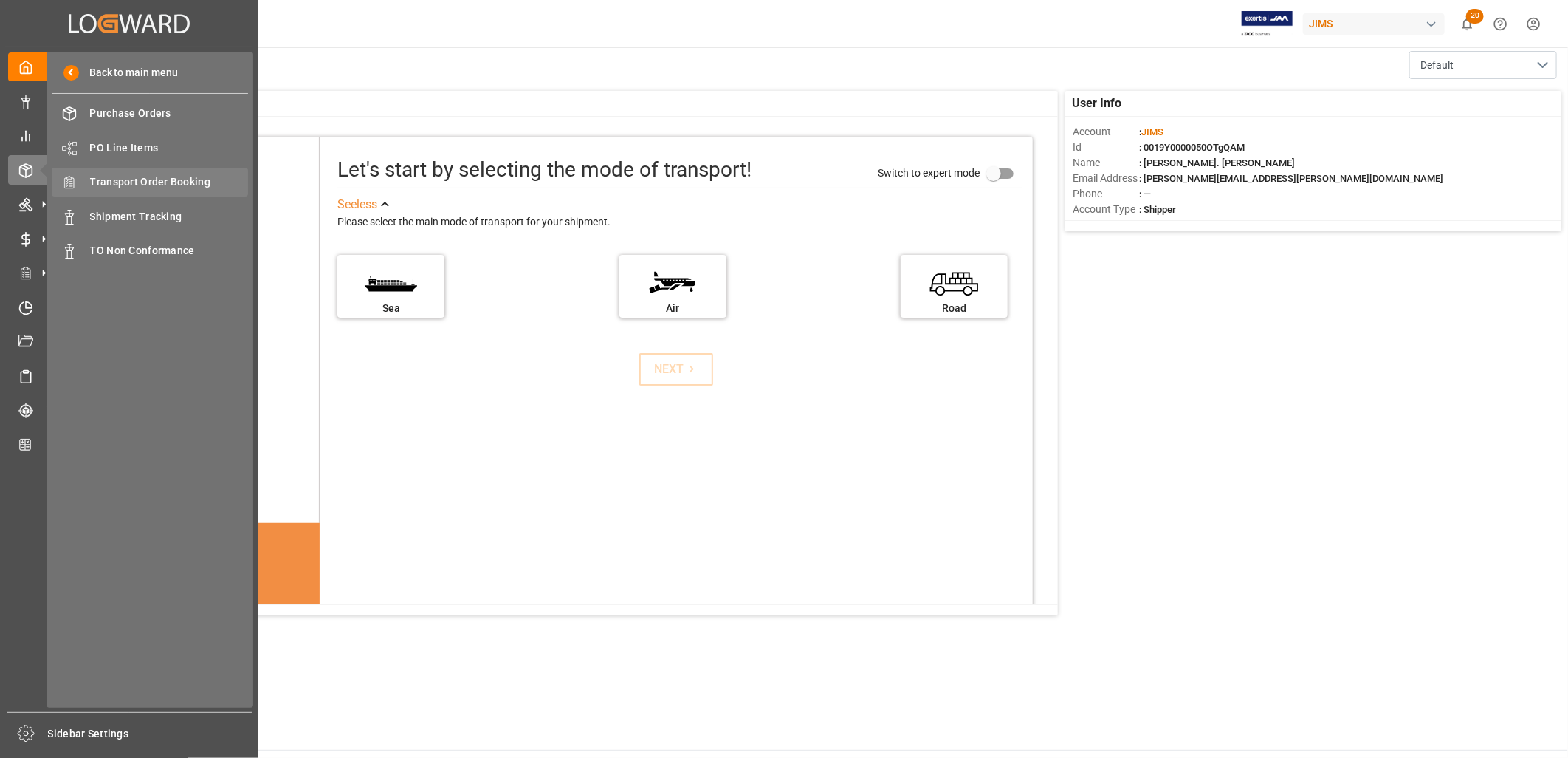
click at [170, 186] on span "Transport Order Booking" at bounding box center [169, 182] width 159 height 16
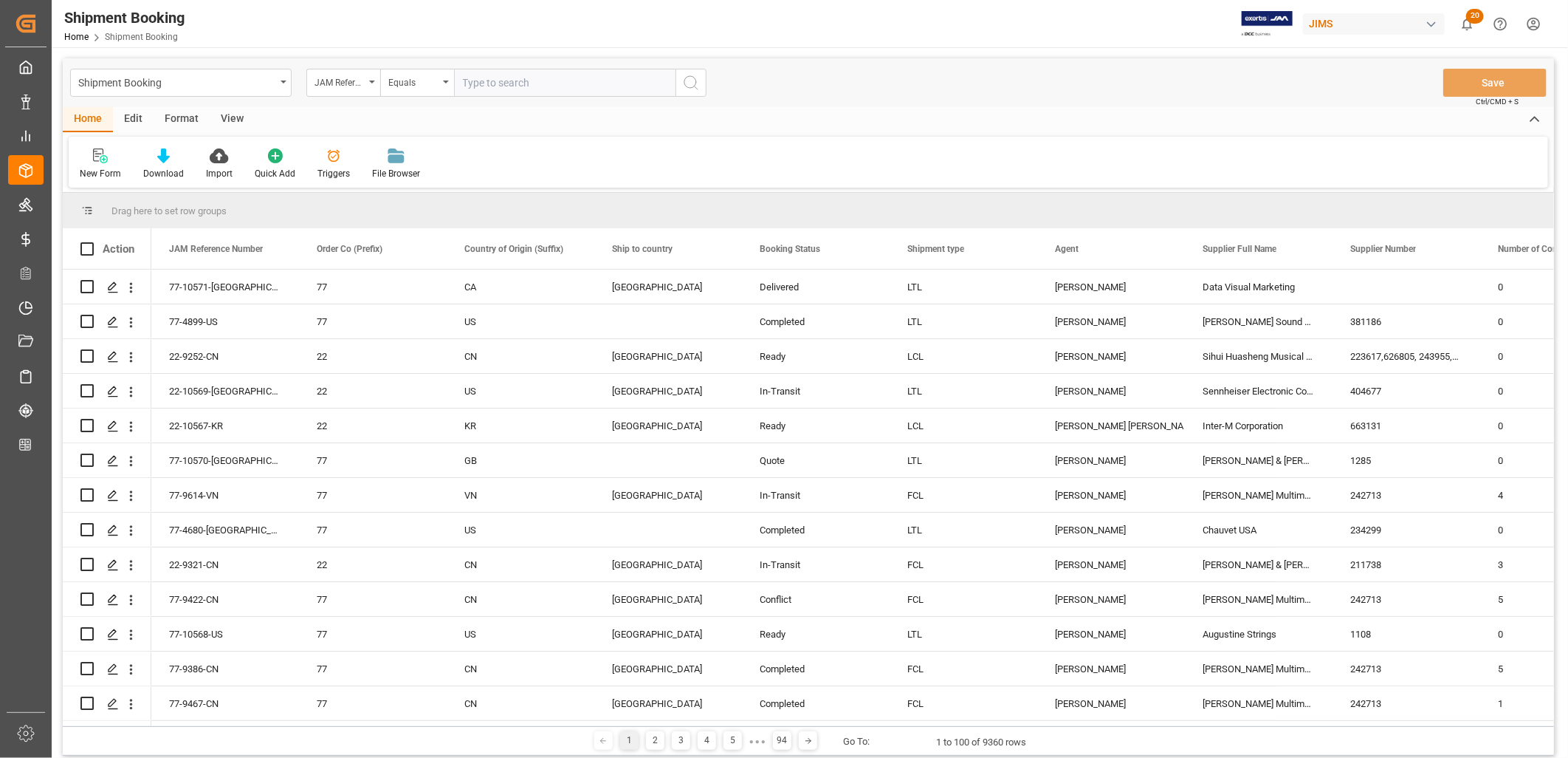
click at [497, 85] on input "text" at bounding box center [565, 83] width 221 height 28
type input "77-10554-ID"
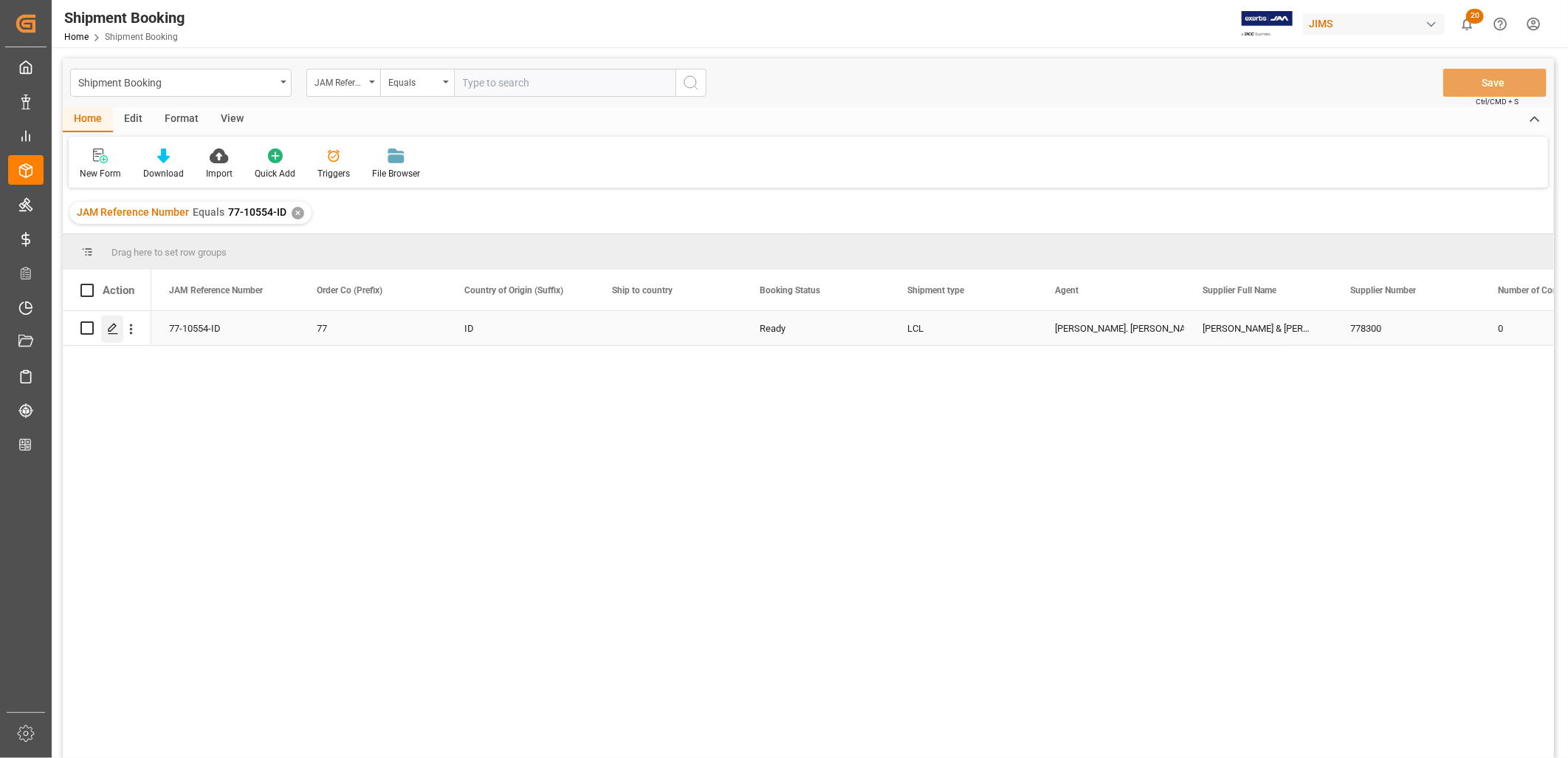
click at [113, 328] on polygon "Press SPACE to select this row." at bounding box center [112, 327] width 7 height 7
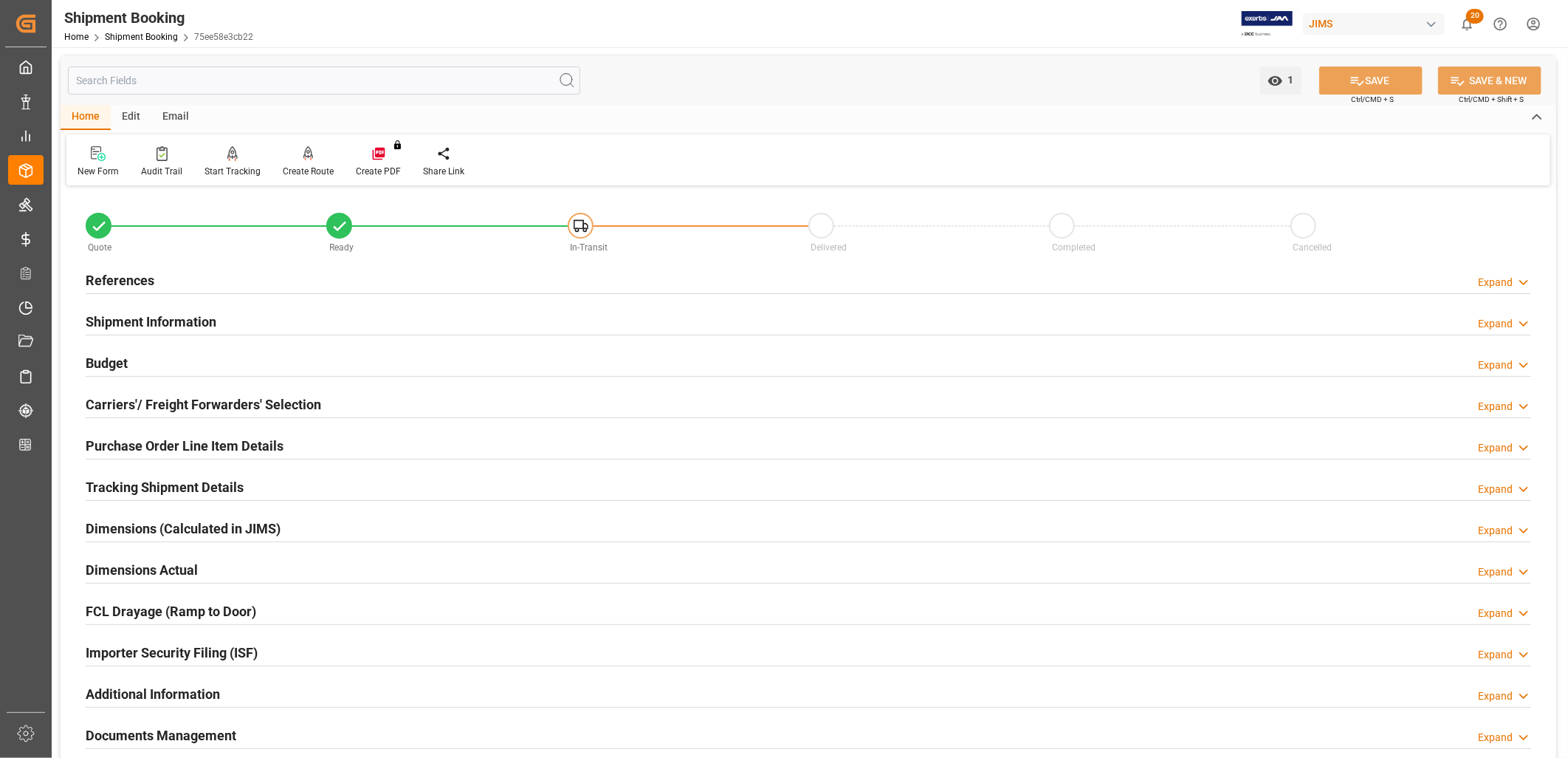
scroll to position [164, 0]
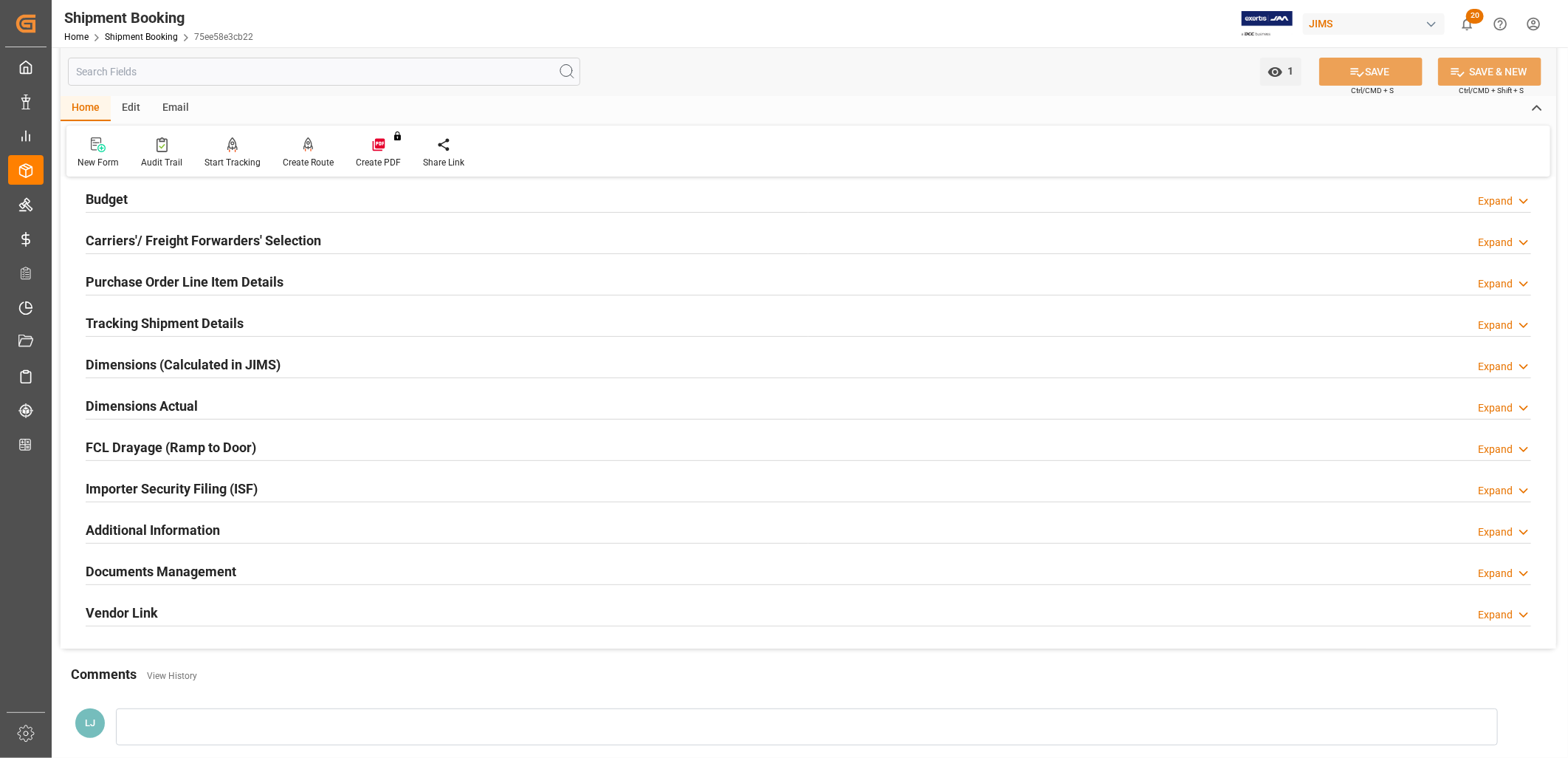
click at [209, 570] on h2 "Documents Management" at bounding box center [160, 571] width 150 height 20
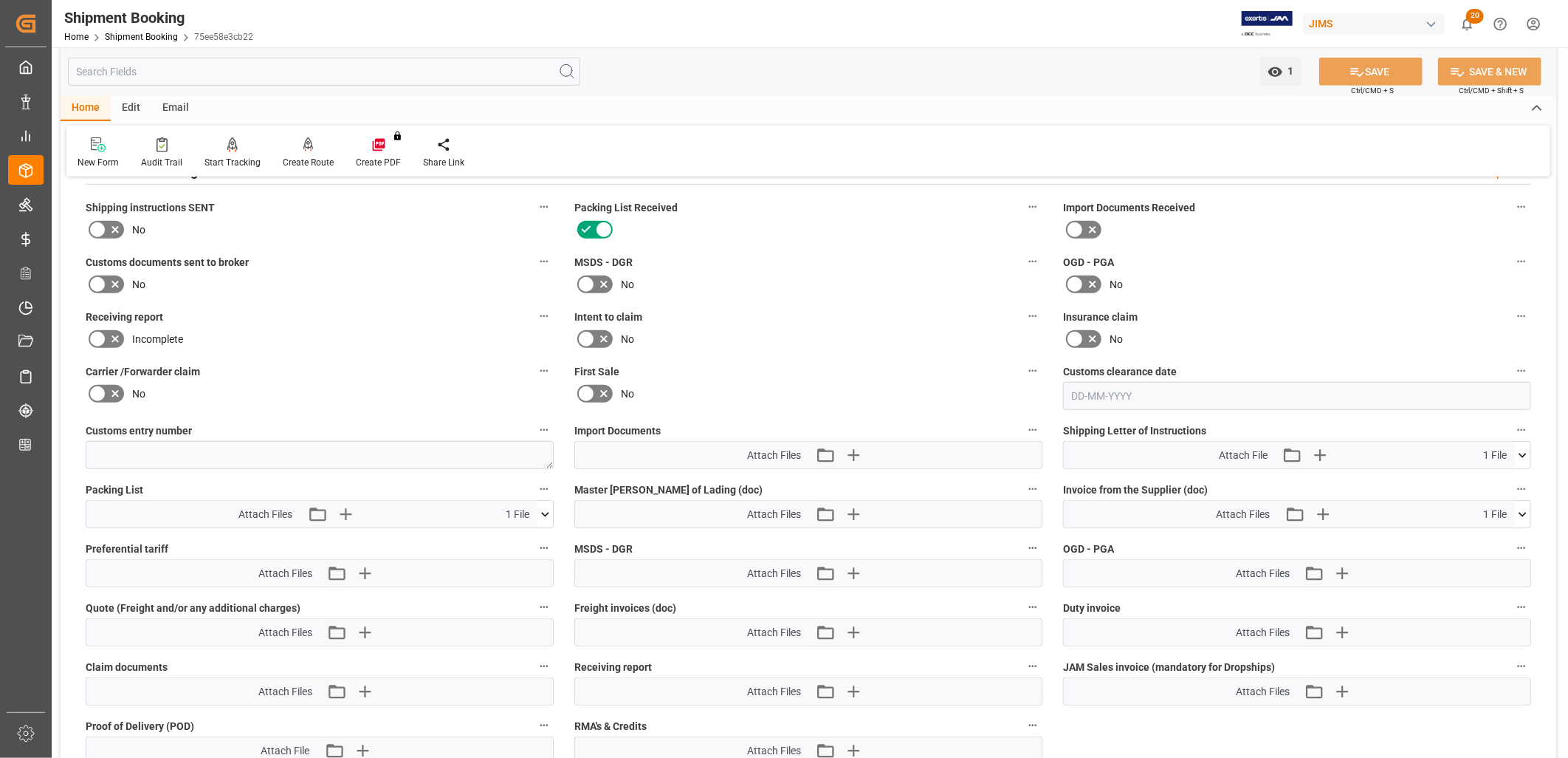
scroll to position [656, 0]
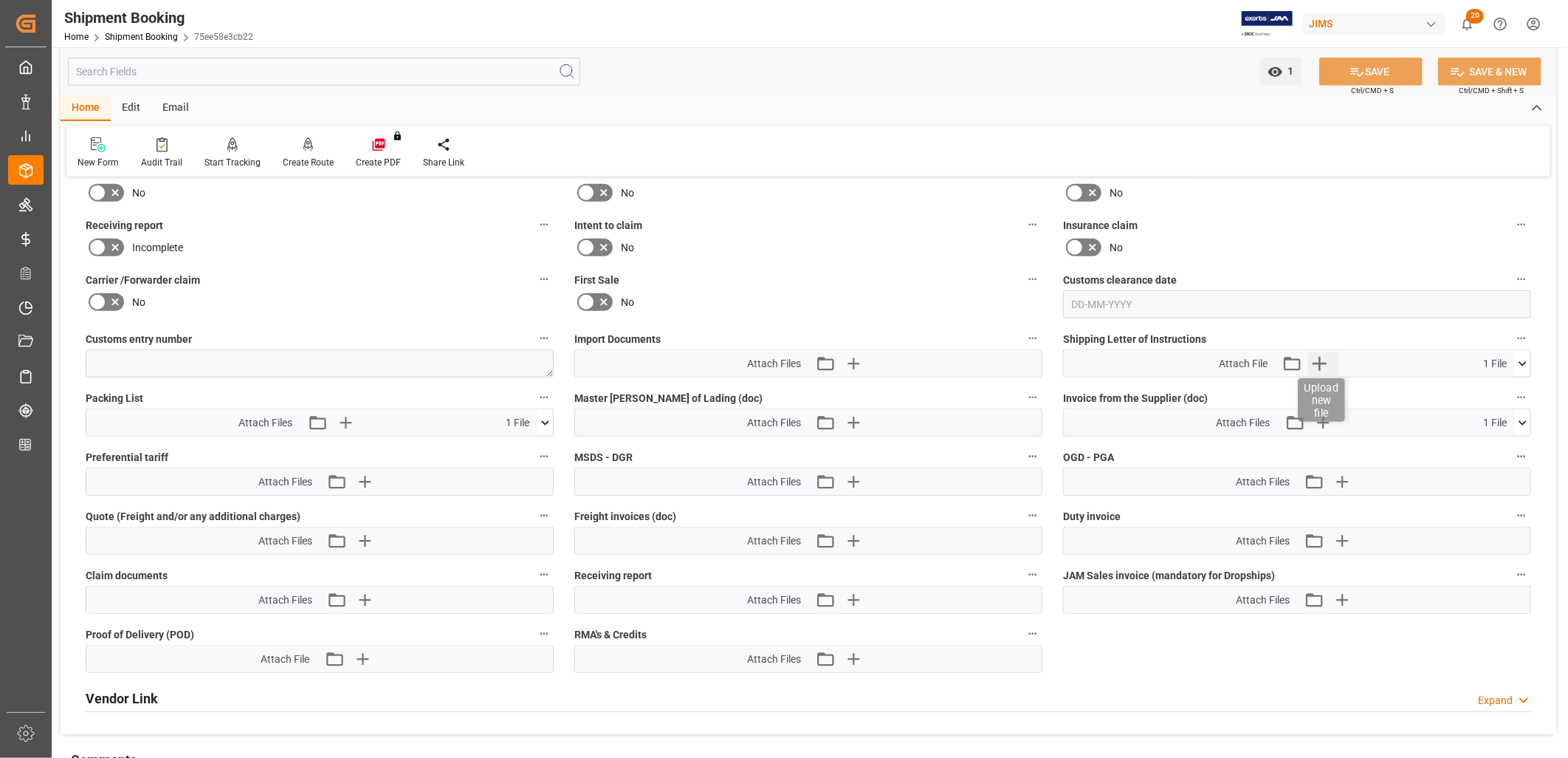
click at [1318, 358] on icon "button" at bounding box center [1320, 363] width 24 height 24
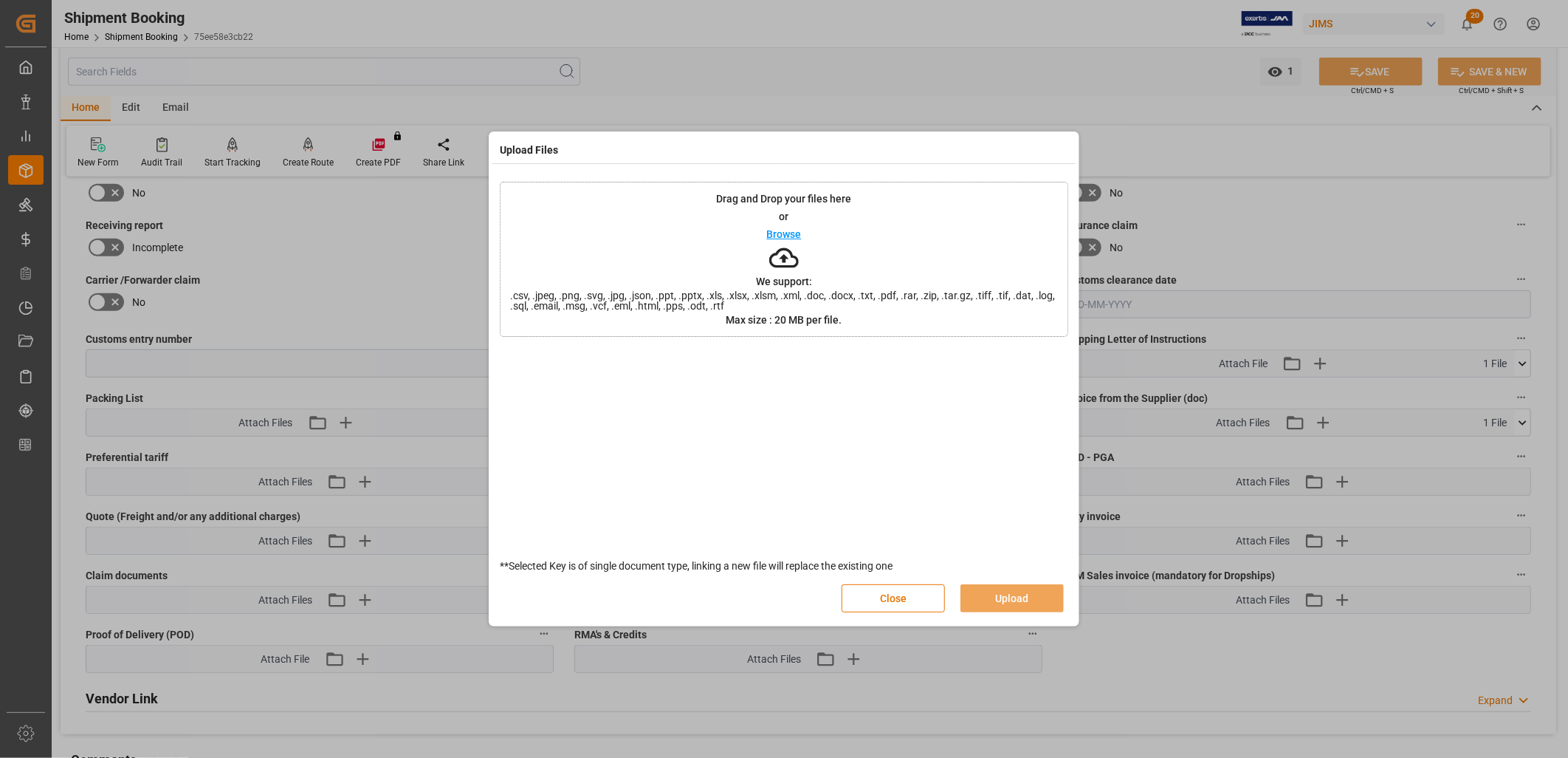
click at [787, 234] on p "Browse" at bounding box center [784, 234] width 34 height 11
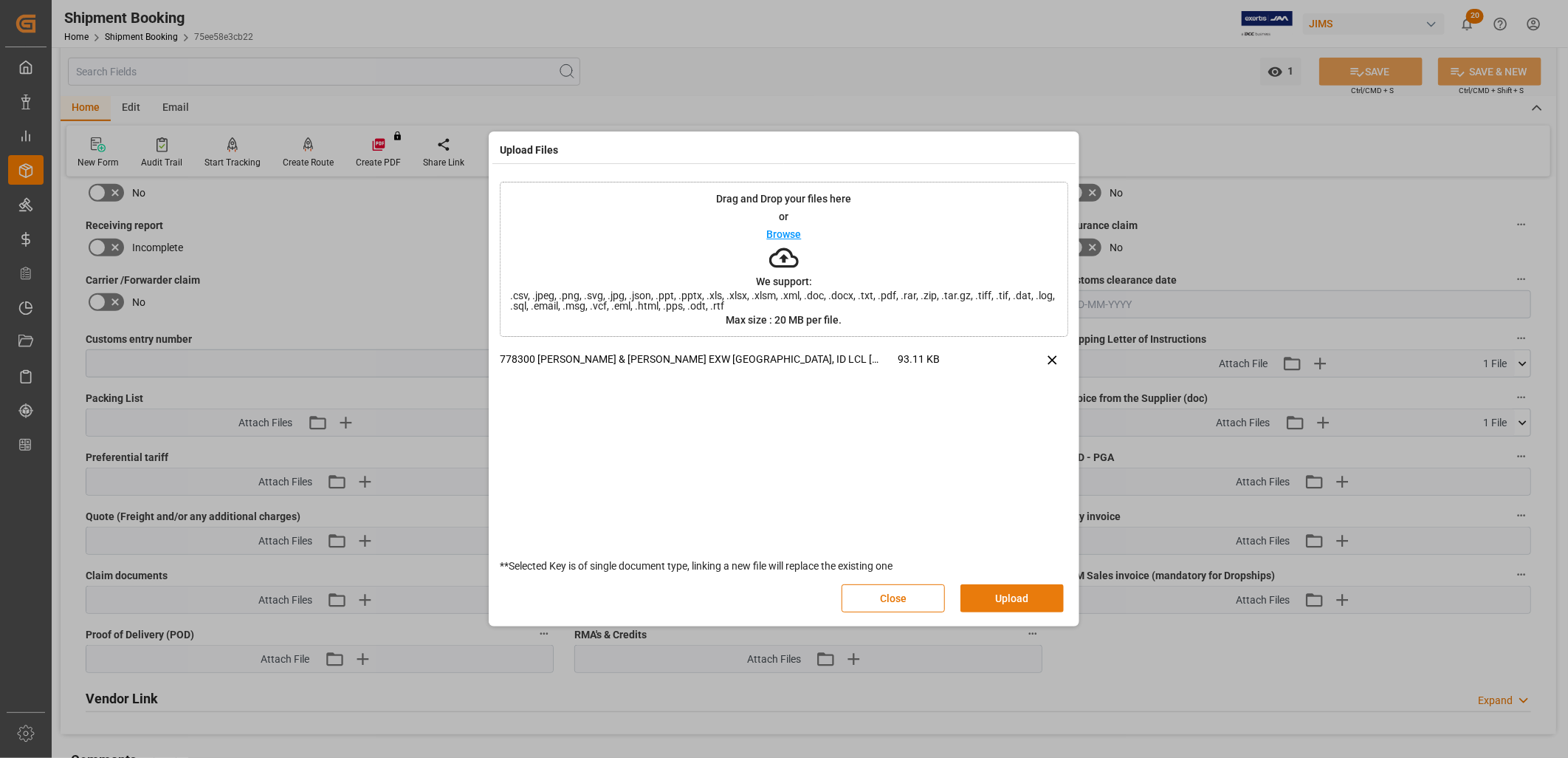
click at [1013, 595] on button "Upload" at bounding box center [1013, 598] width 104 height 28
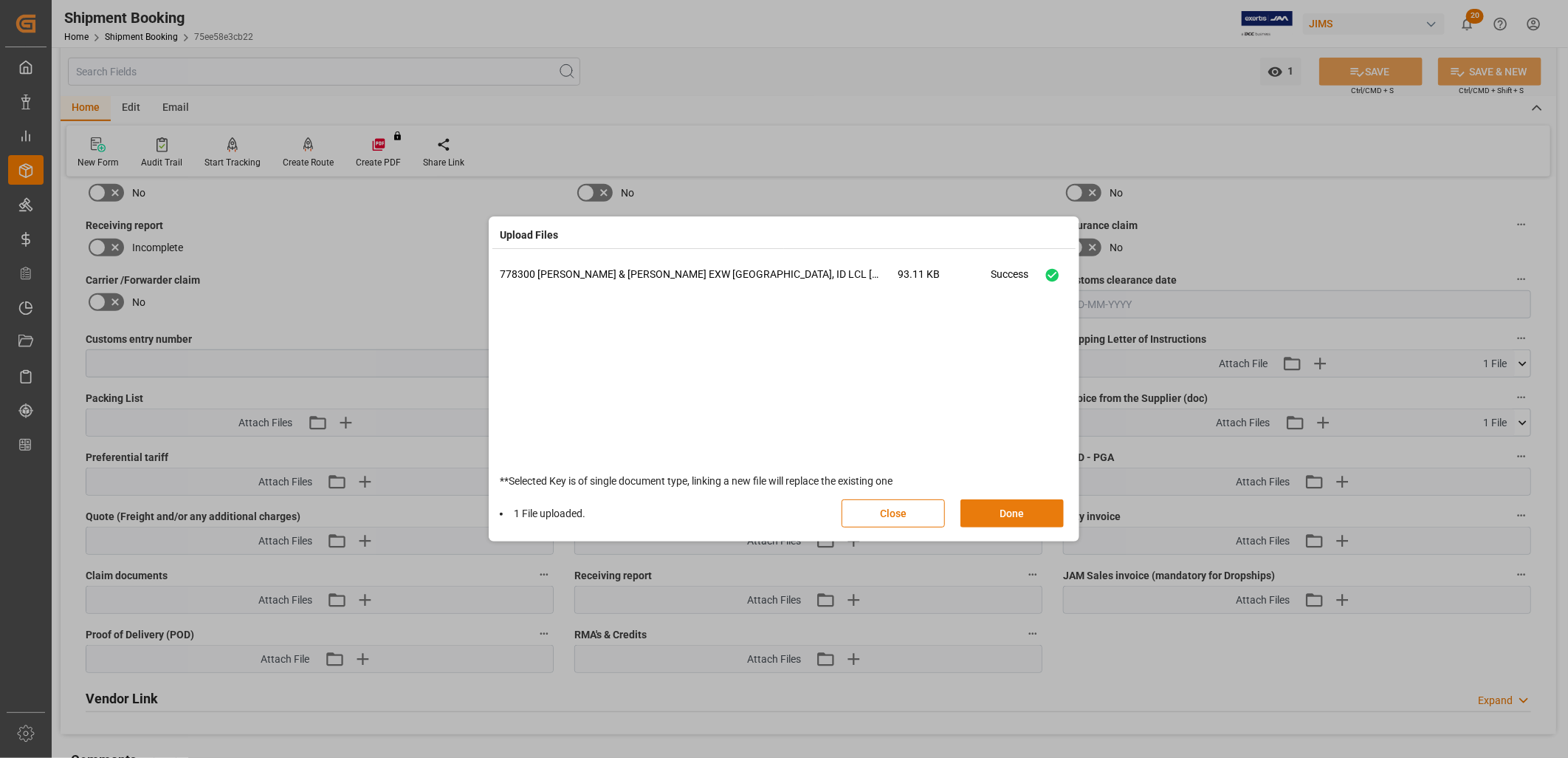
click at [1017, 510] on button "Done" at bounding box center [1013, 514] width 104 height 28
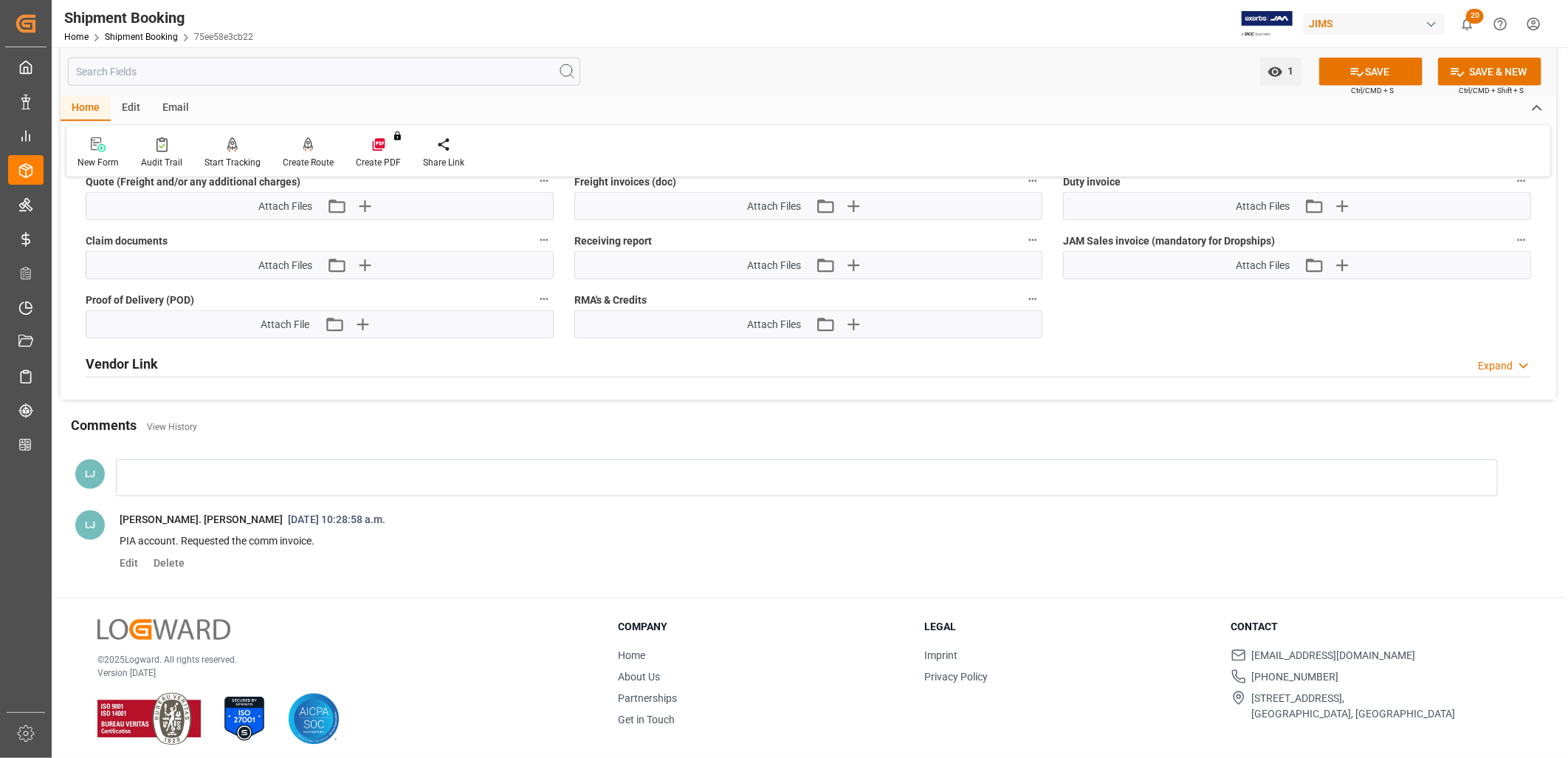
scroll to position [995, 0]
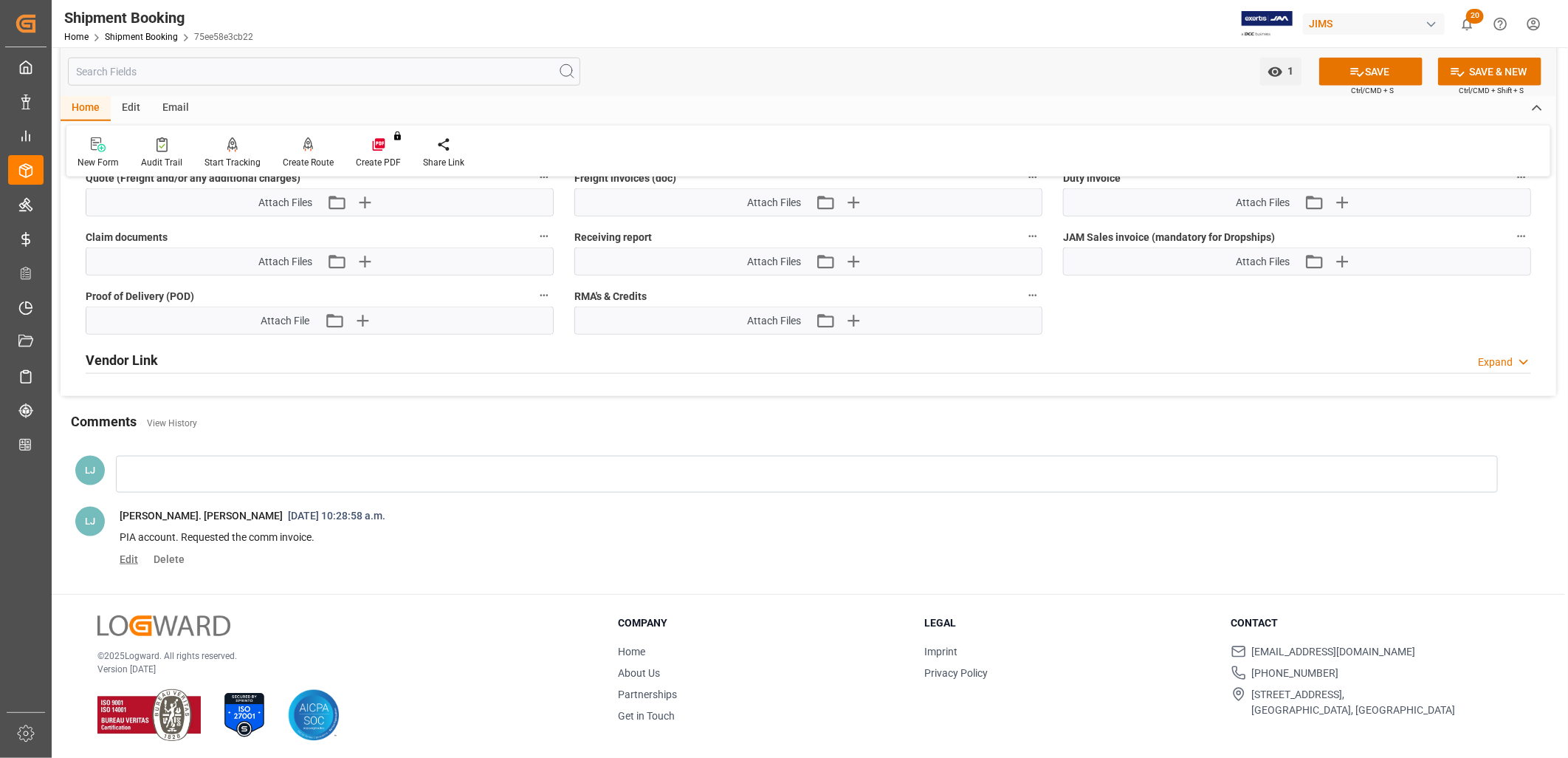
click at [126, 557] on span "Edit" at bounding box center [134, 558] width 29 height 11
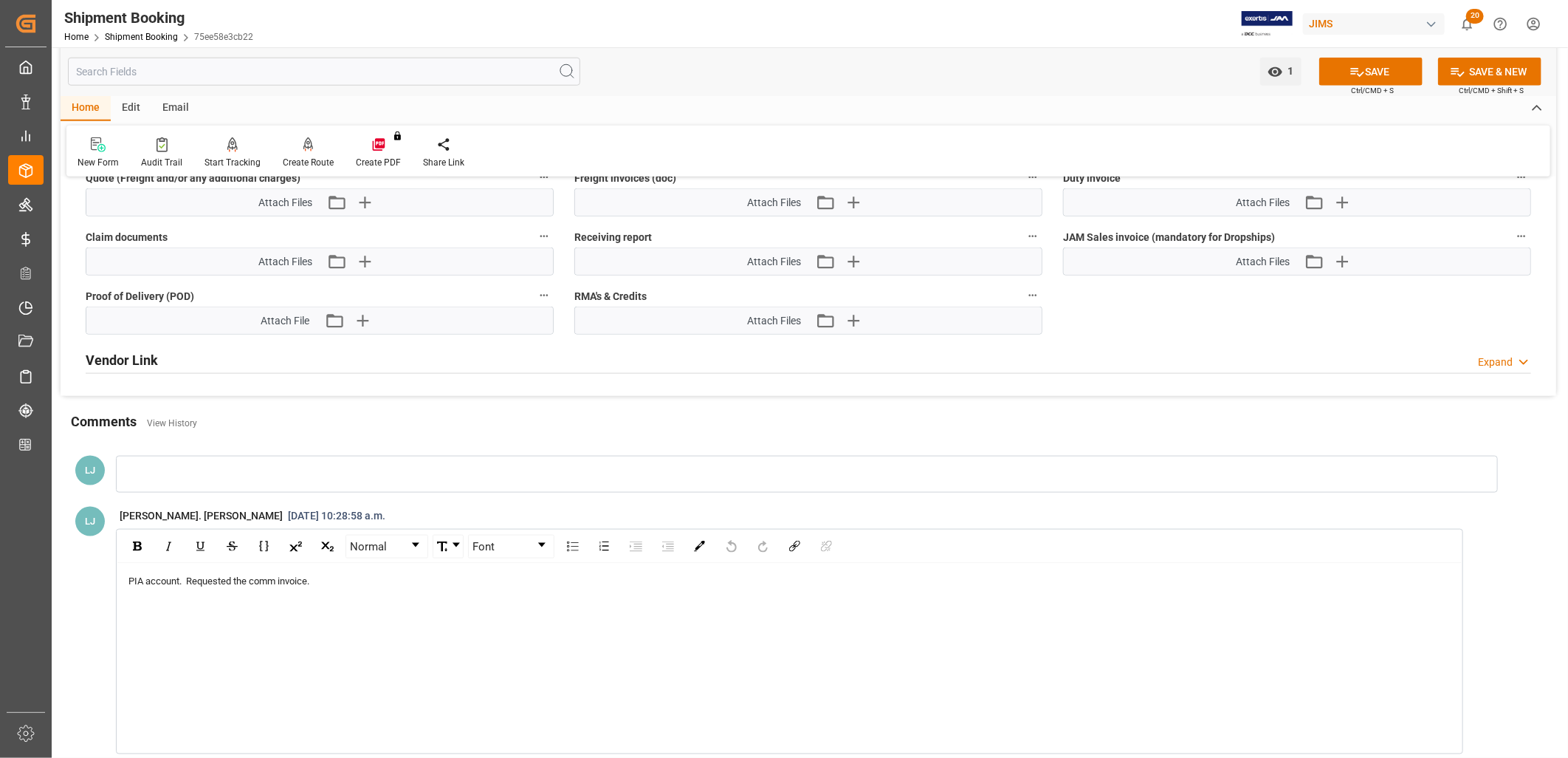
click at [329, 574] on div "PIA account. Requested the comm invoice." at bounding box center [789, 581] width 1323 height 15
click at [372, 569] on div "PIA account. Requested the comm invoice. LCL = EXW FCL = FOB Jakarta, ID" at bounding box center [790, 659] width 1345 height 190
click at [367, 575] on span "PIA account. Requested the comm invoice. LCL = EXW FCL = FOB Jakarta, ID" at bounding box center [324, 580] width 392 height 11
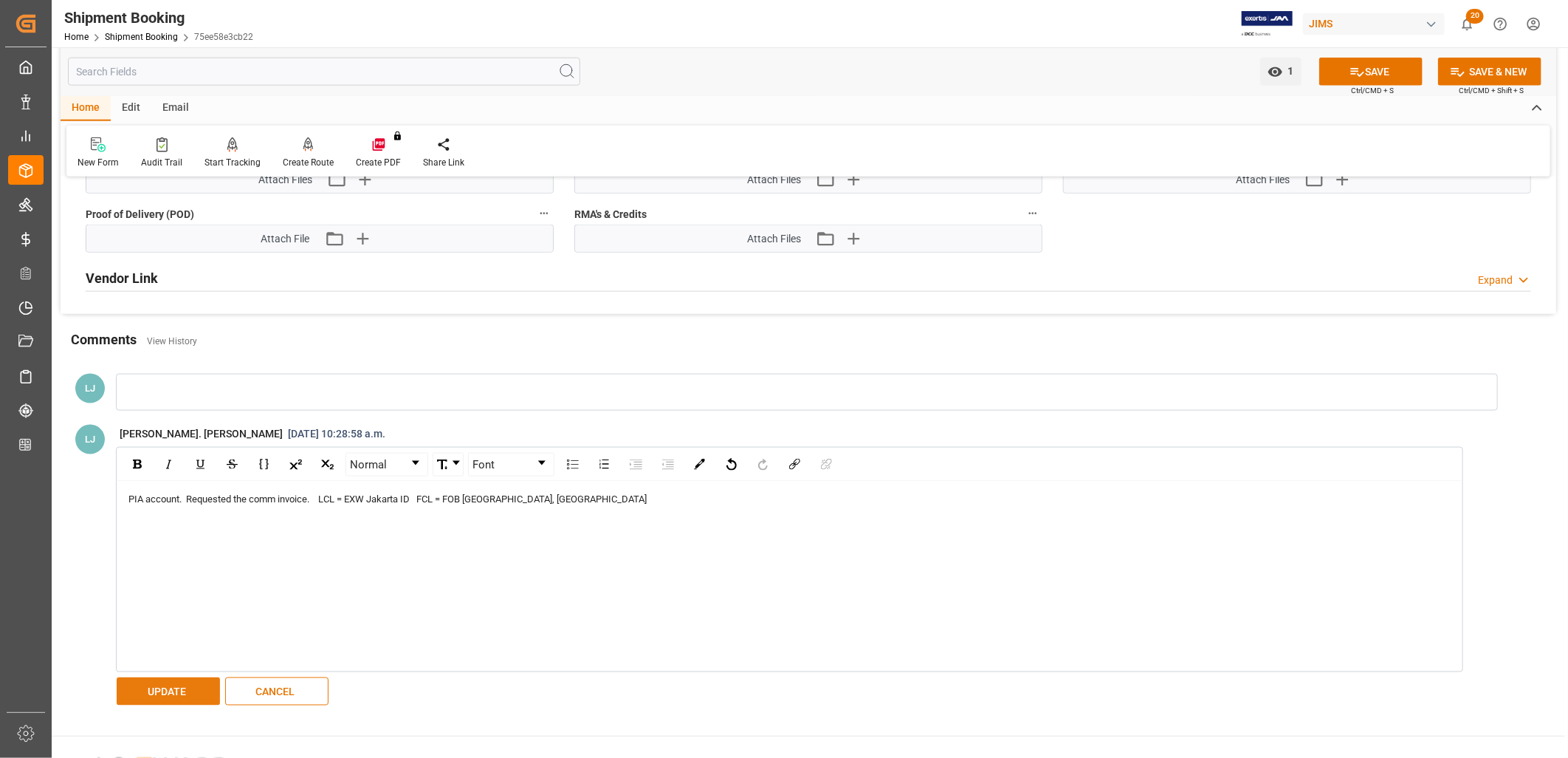
click at [185, 682] on button "UPDATE" at bounding box center [169, 691] width 104 height 28
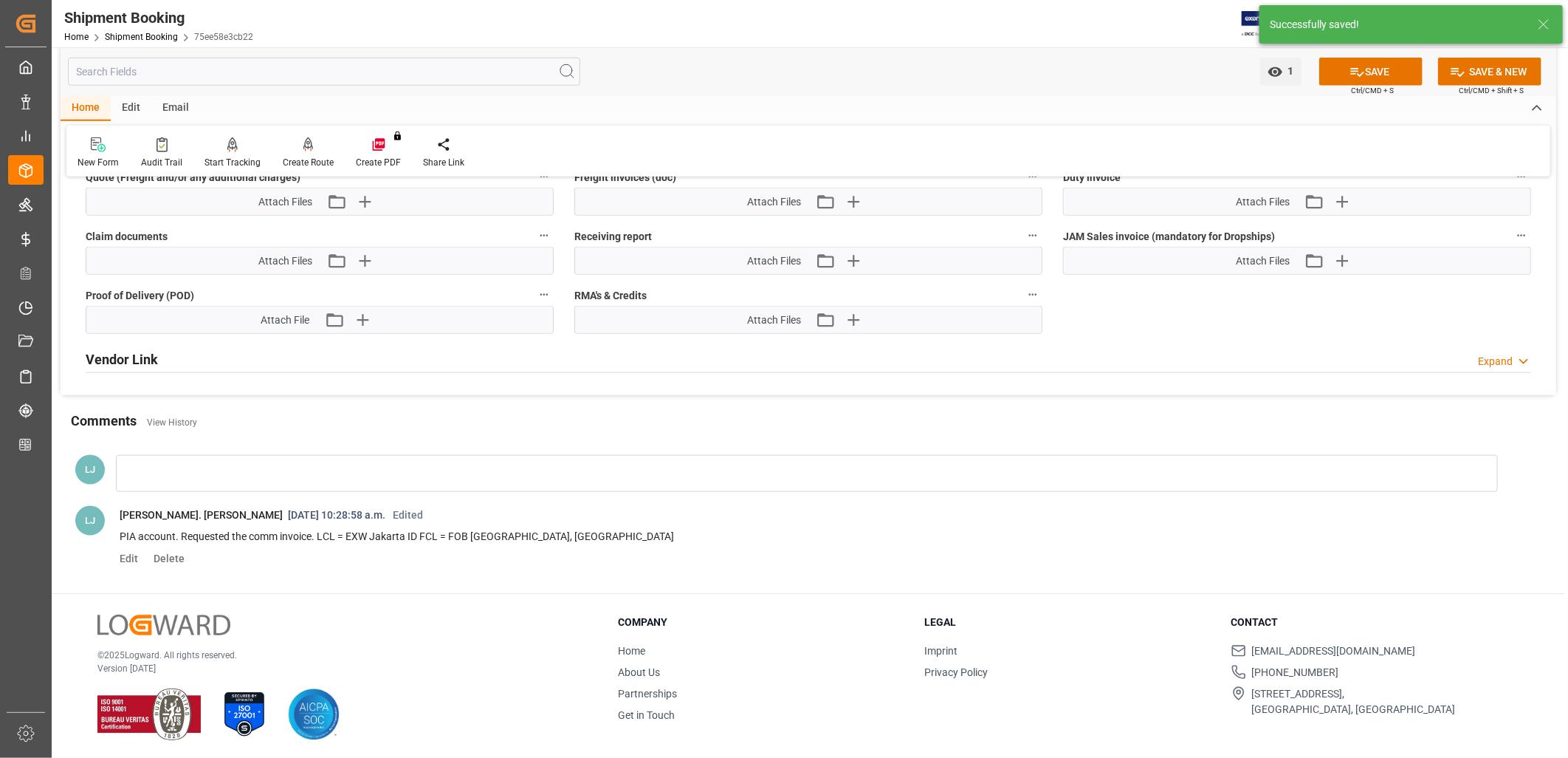
scroll to position [749, 0]
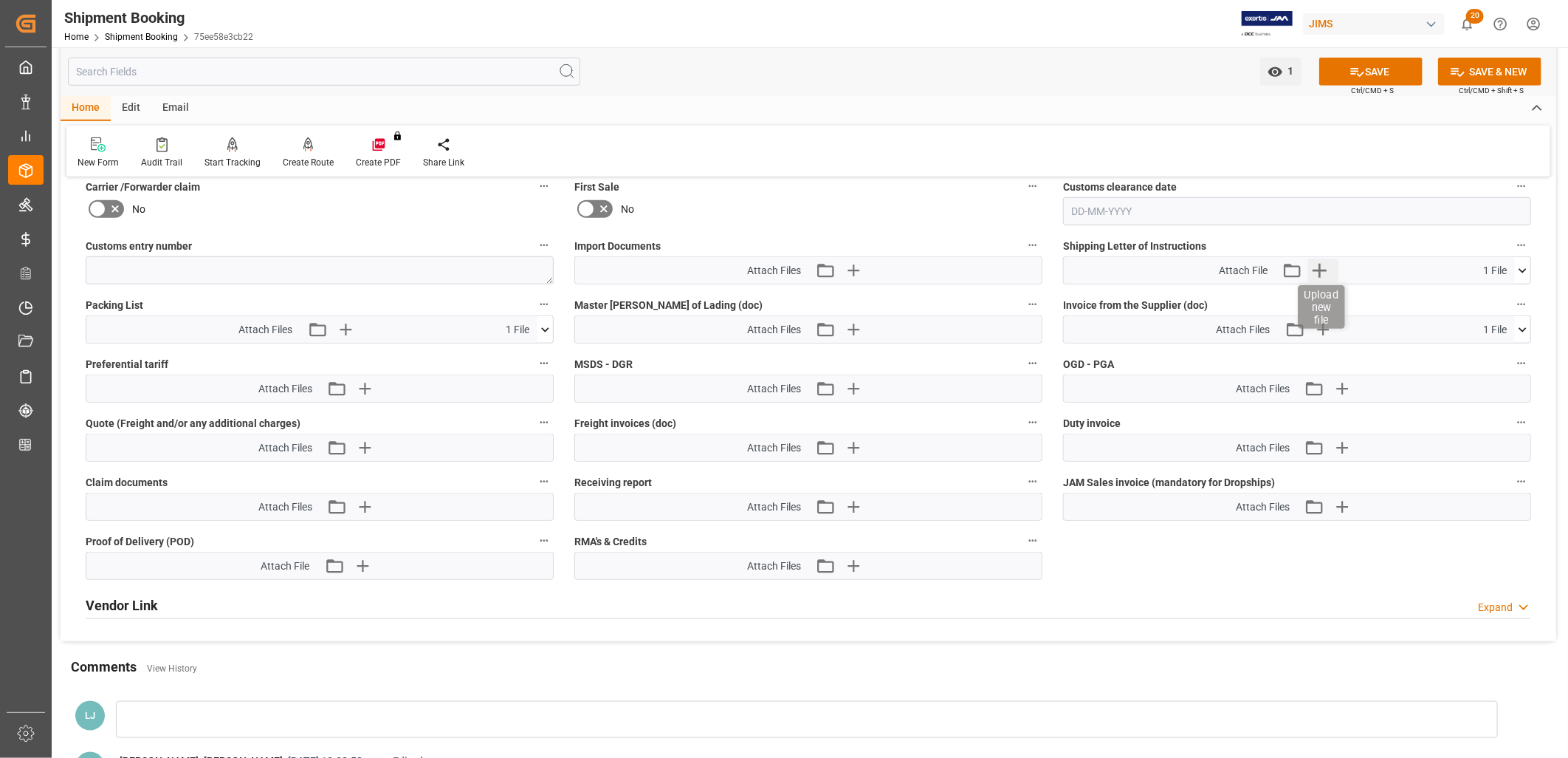
click at [1323, 261] on icon "button" at bounding box center [1320, 270] width 24 height 24
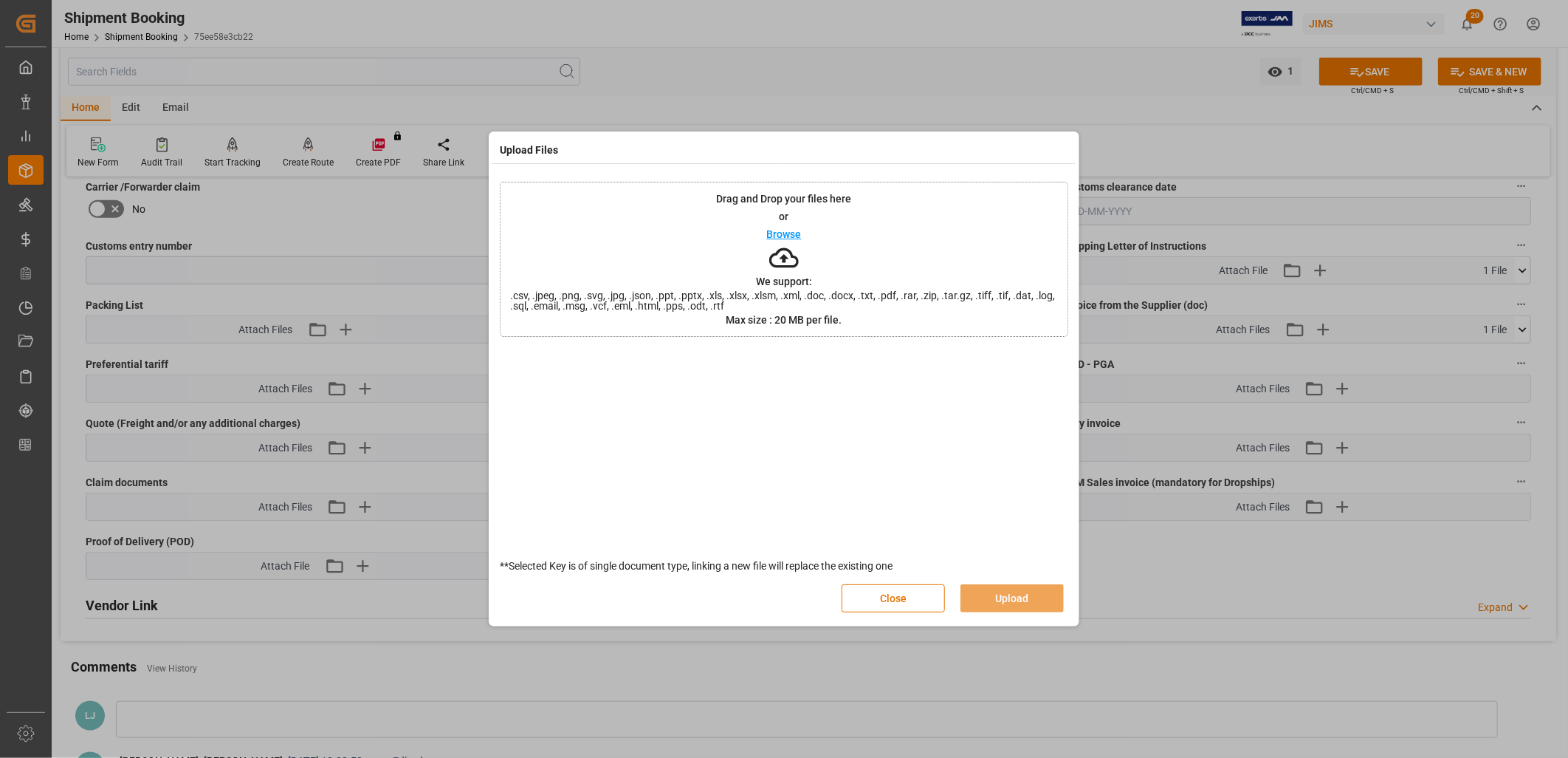
click at [783, 233] on p "Browse" at bounding box center [784, 234] width 34 height 11
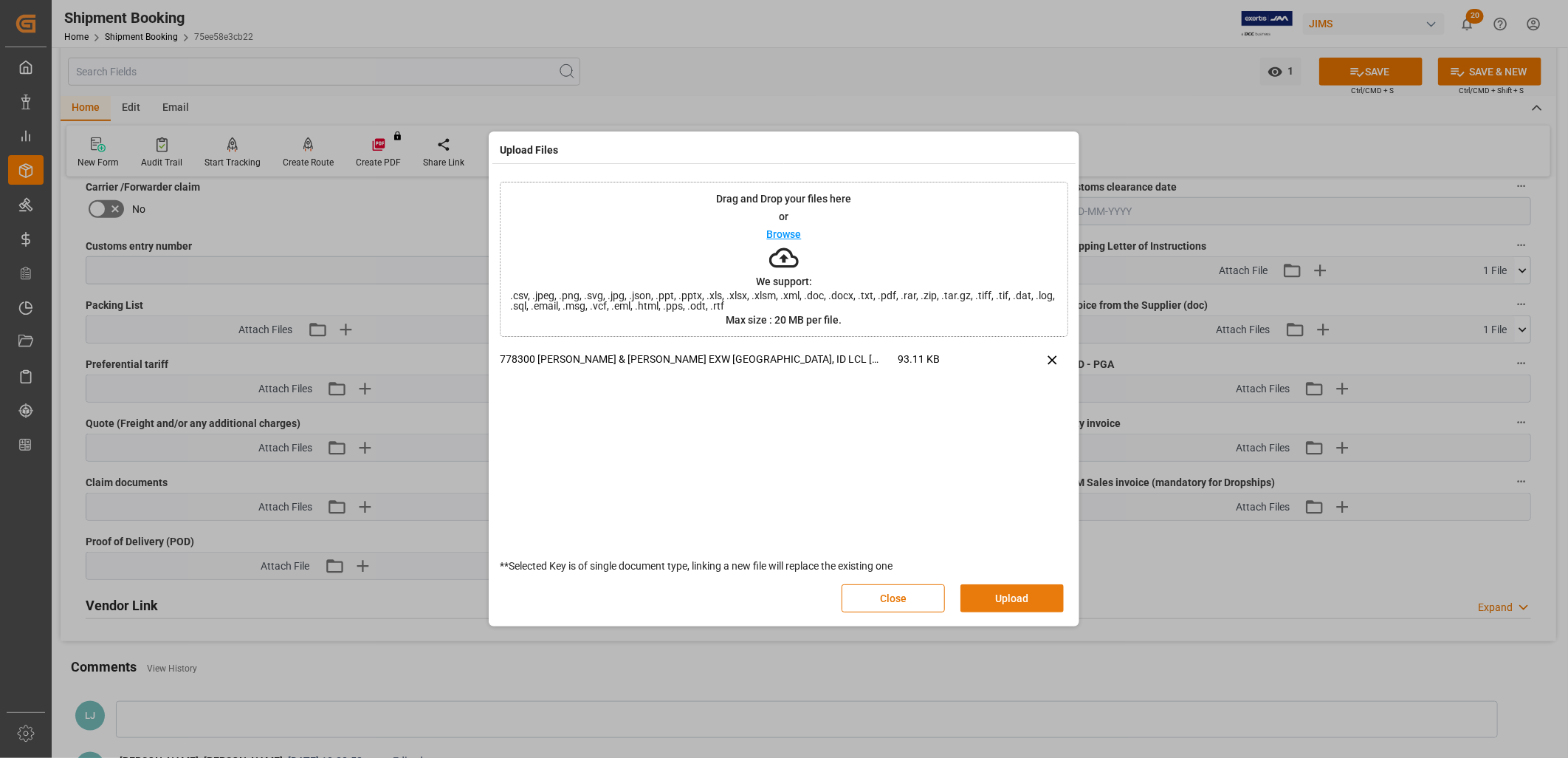
click at [1020, 599] on button "Upload" at bounding box center [1013, 598] width 104 height 28
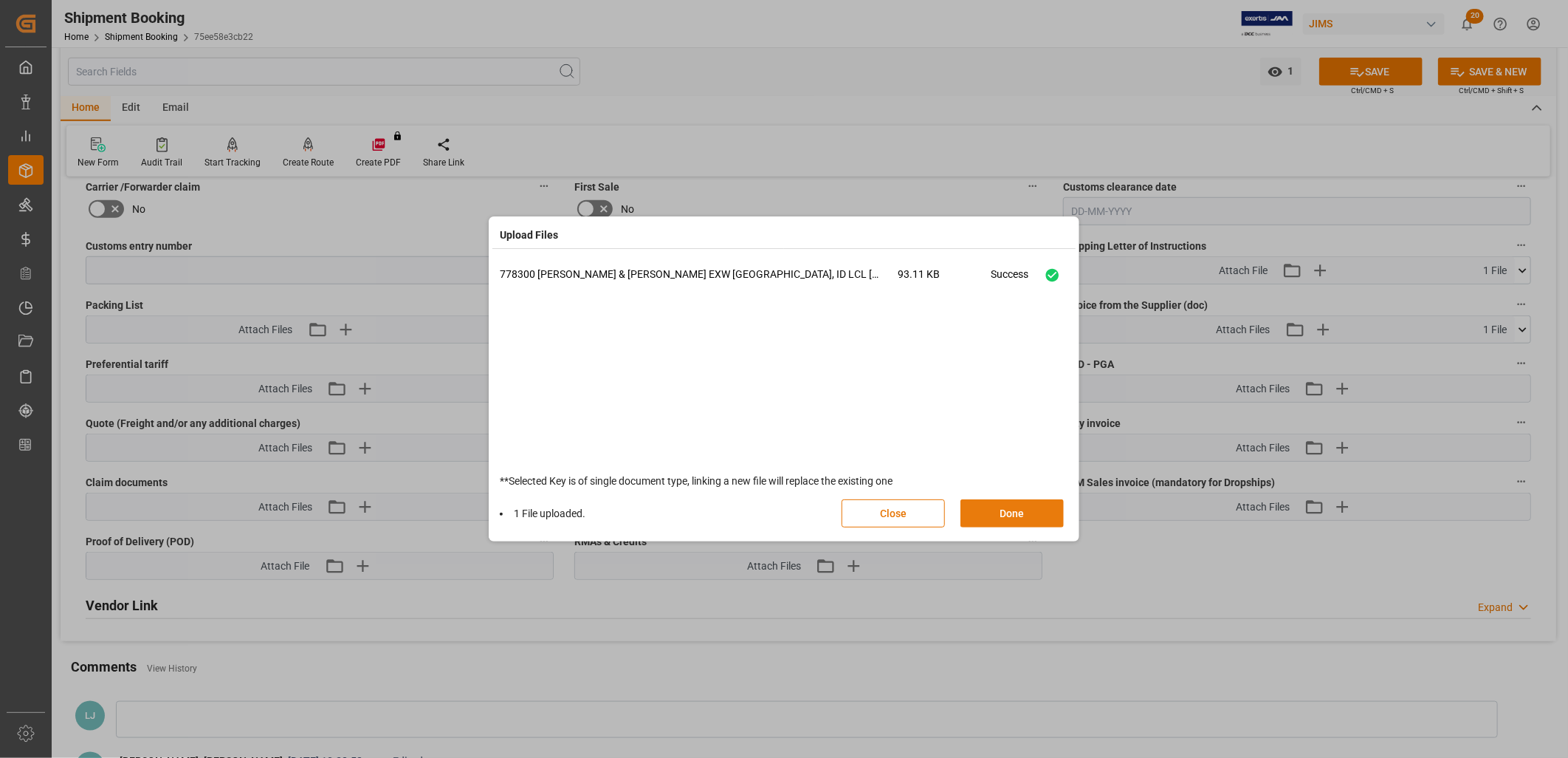
click at [1034, 510] on button "Done" at bounding box center [1013, 514] width 104 height 28
